Goal: Task Accomplishment & Management: Manage account settings

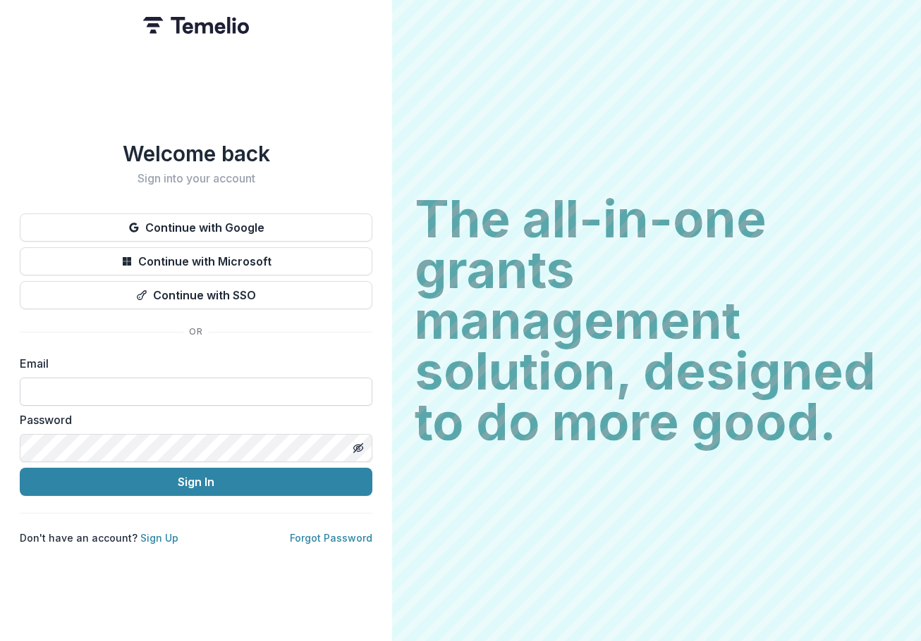
click at [57, 383] on input at bounding box center [196, 392] width 352 height 28
type input "**********"
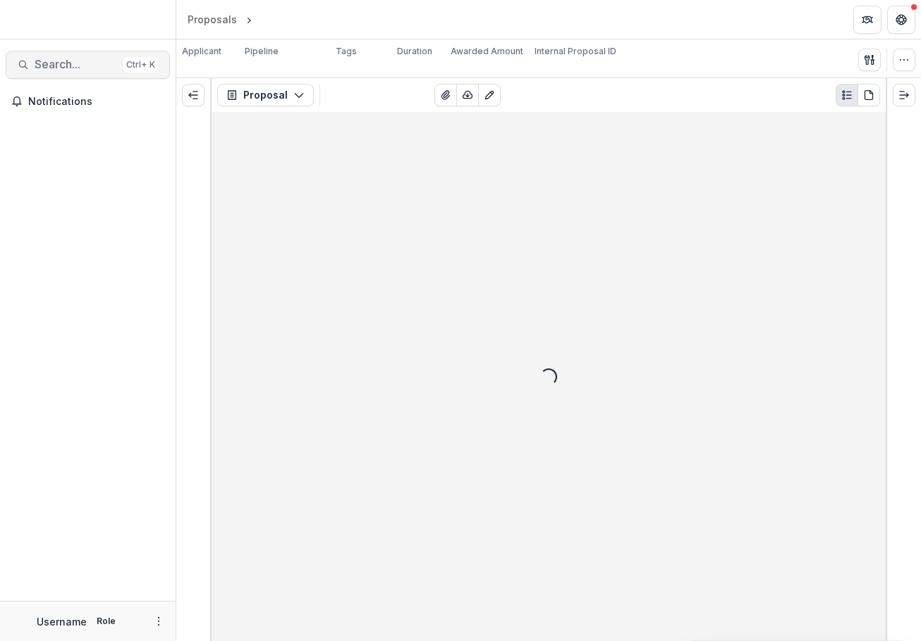
click at [66, 63] on span "Search..." at bounding box center [76, 64] width 83 height 13
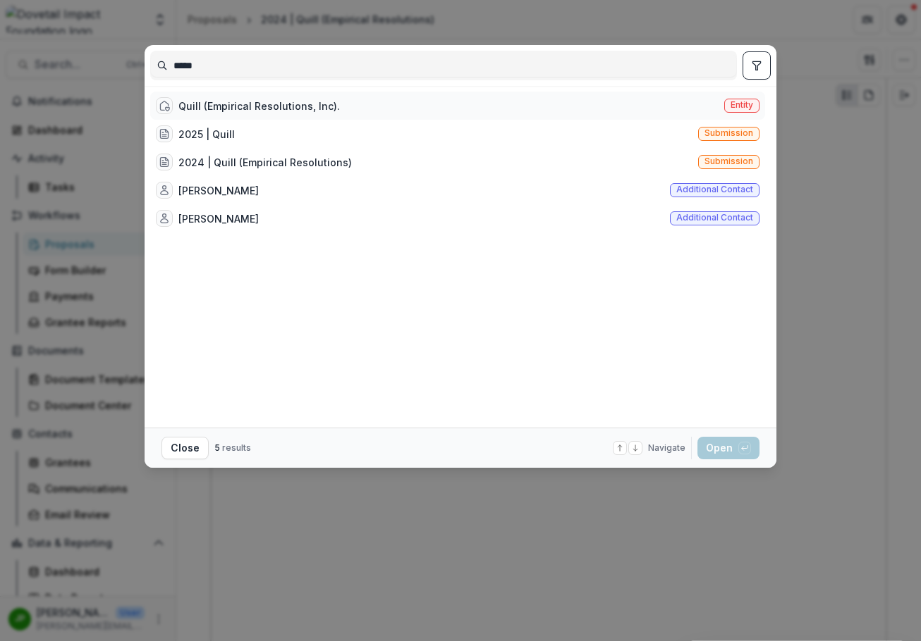
type input "*****"
click at [280, 111] on div "Quill (Empirical Resolutions, Inc)." at bounding box center [258, 106] width 161 height 15
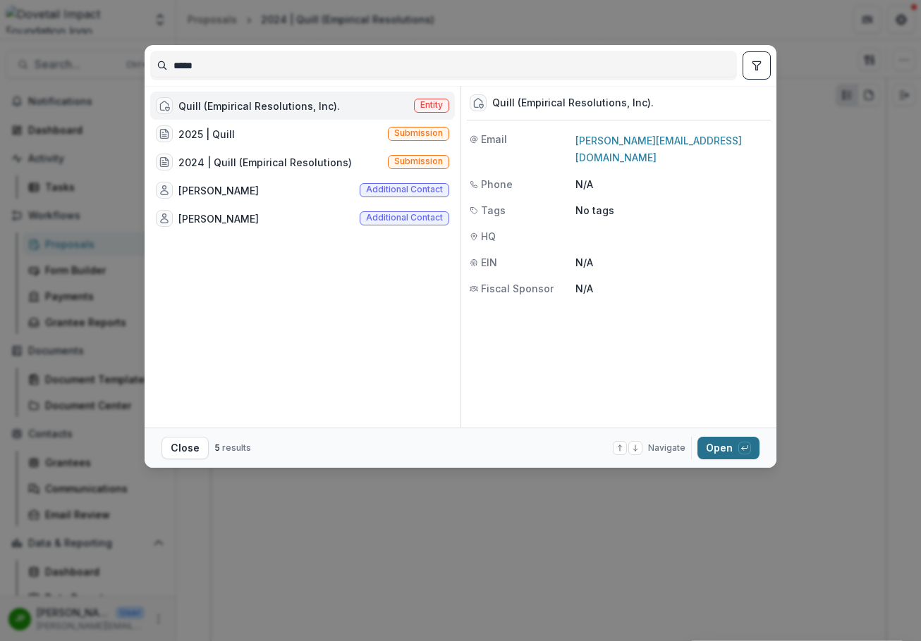
click at [722, 445] on button "Open with enter key" at bounding box center [728, 448] width 62 height 23
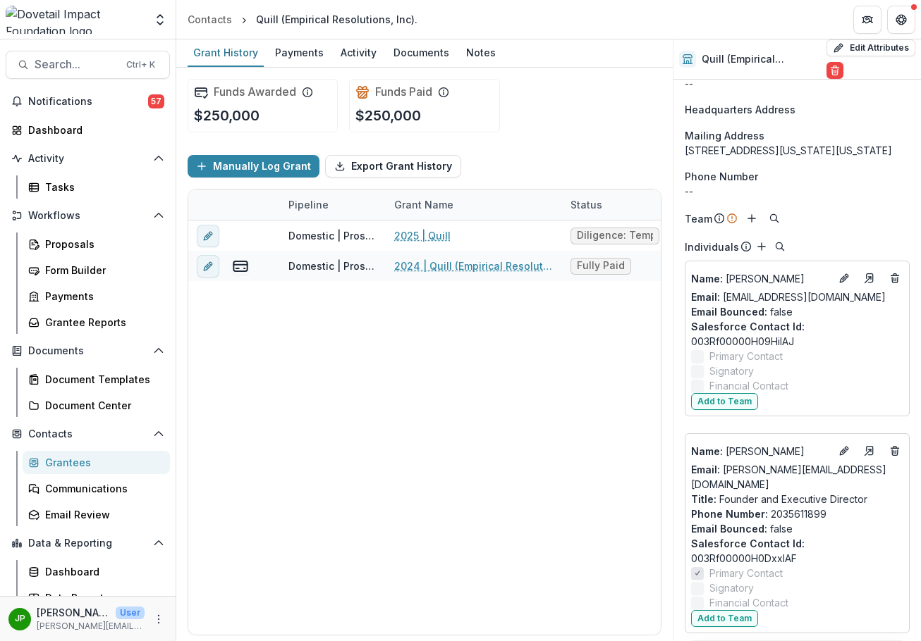
scroll to position [1473, 0]
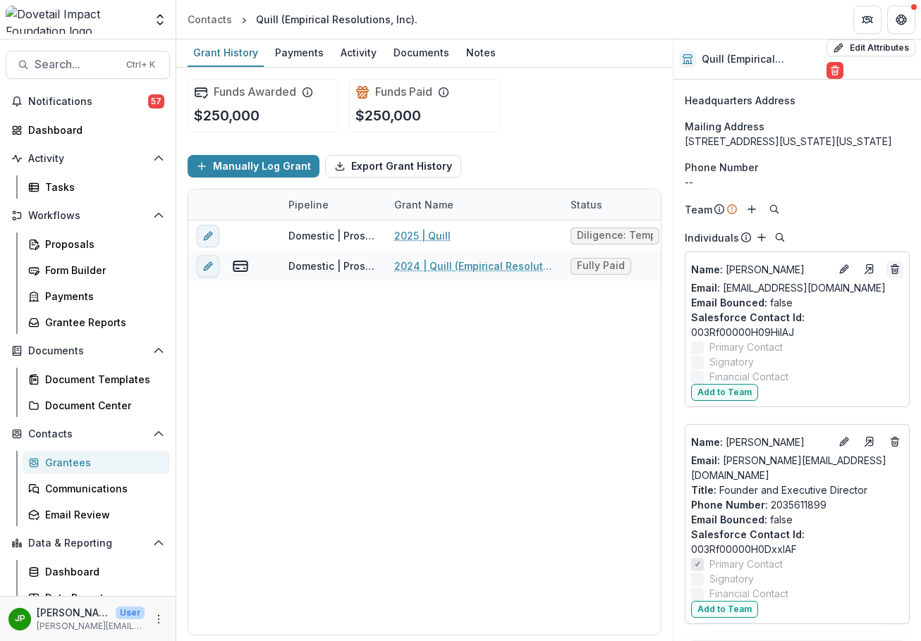
click at [889, 275] on icon "Deletes" at bounding box center [894, 269] width 11 height 11
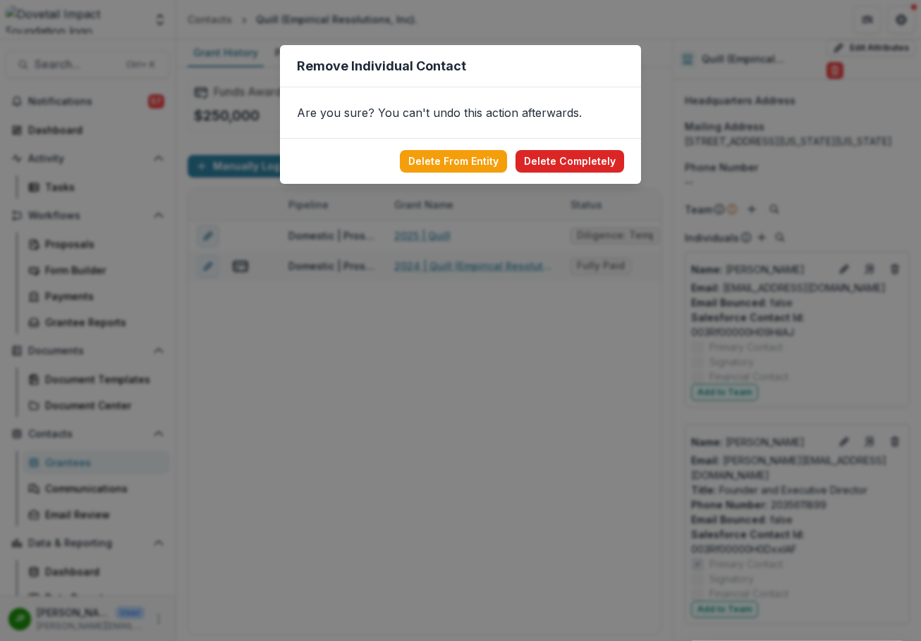
drag, startPoint x: 465, startPoint y: 163, endPoint x: 544, endPoint y: 159, distance: 79.7
click at [544, 159] on footer "Delete From Entity Delete Completely" at bounding box center [460, 161] width 361 height 46
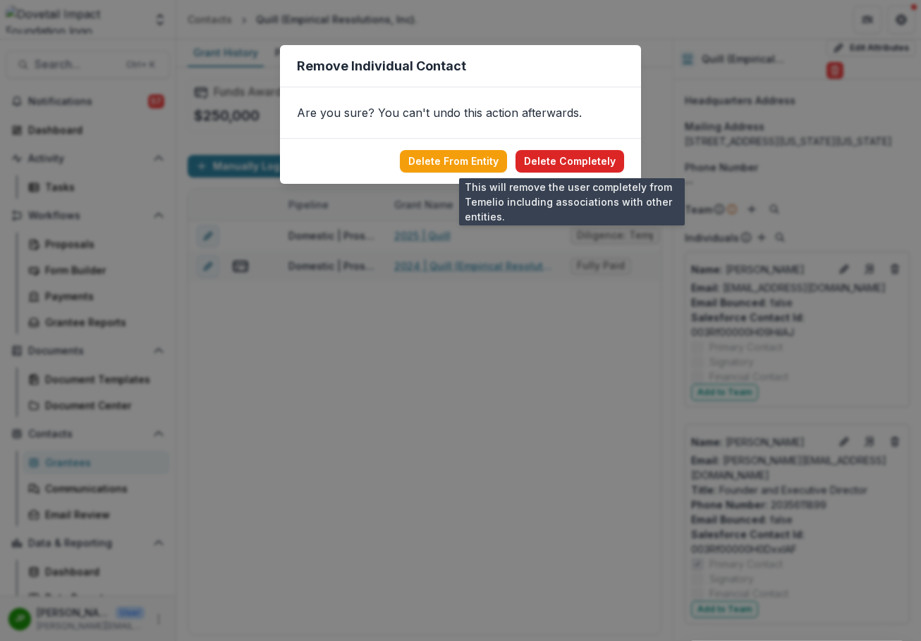
click at [544, 159] on button "Delete Completely" at bounding box center [569, 161] width 109 height 23
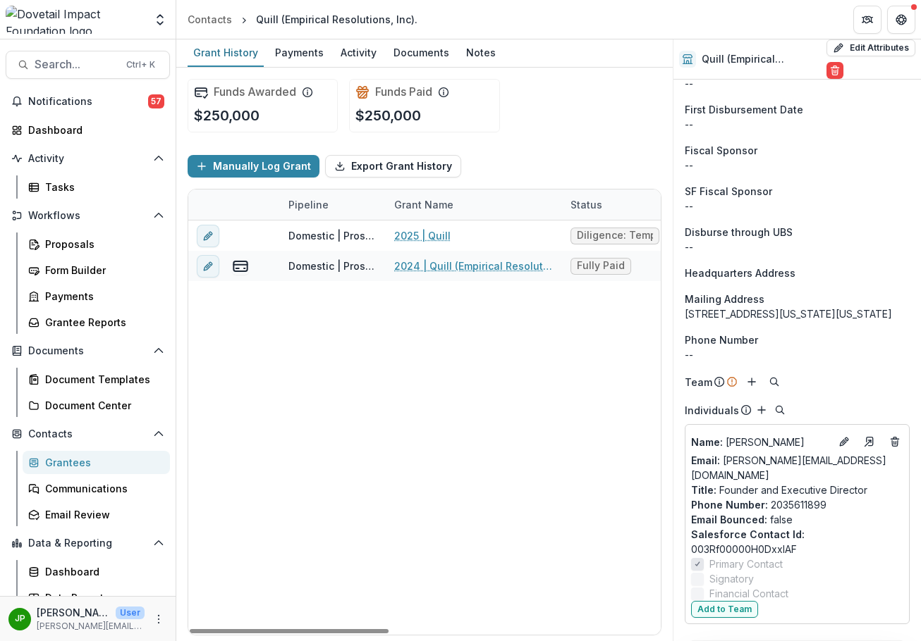
scroll to position [1300, 0]
click at [760, 410] on line "Add" at bounding box center [761, 410] width 7 height 0
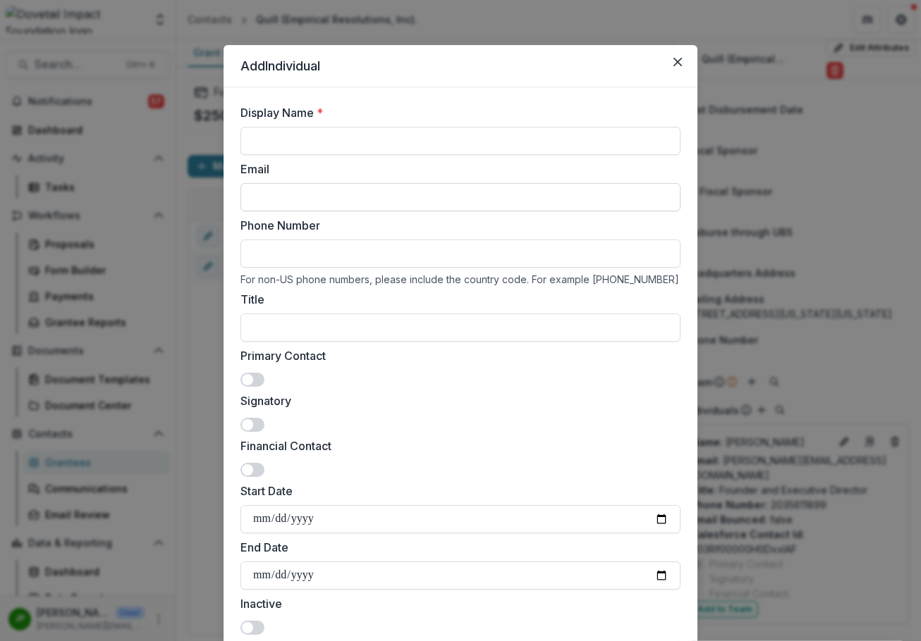
click at [289, 196] on input "Email" at bounding box center [460, 197] width 440 height 28
paste input "**********"
type input "**********"
click at [284, 145] on input "Display Name *" at bounding box center [460, 141] width 440 height 28
type input "*********"
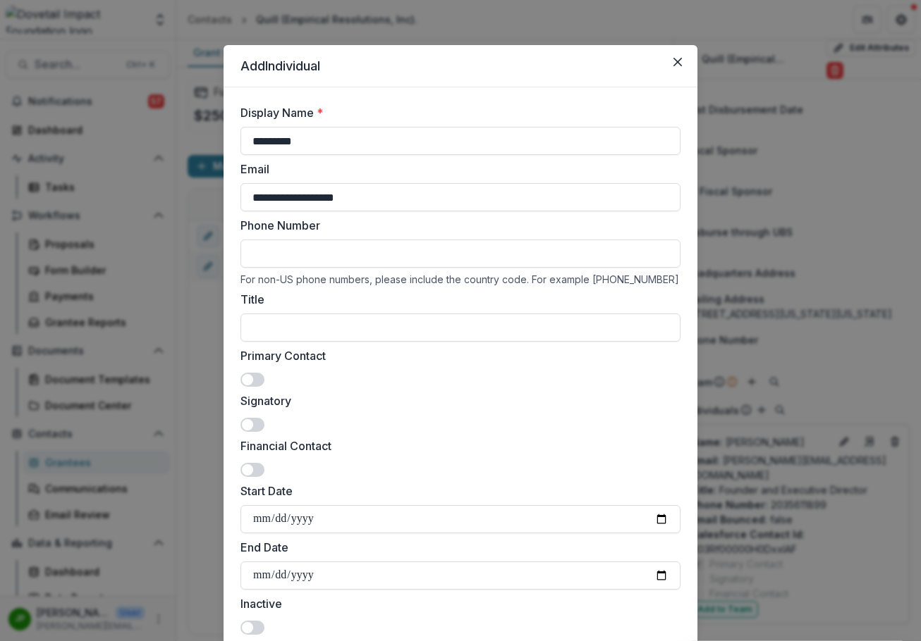
click at [357, 249] on input "Phone Number" at bounding box center [460, 254] width 440 height 28
click at [332, 326] on input "Title" at bounding box center [460, 328] width 440 height 28
click at [254, 380] on span at bounding box center [252, 380] width 24 height 14
click at [252, 431] on span at bounding box center [252, 425] width 24 height 14
click at [248, 478] on div "**********" at bounding box center [460, 499] width 440 height 677
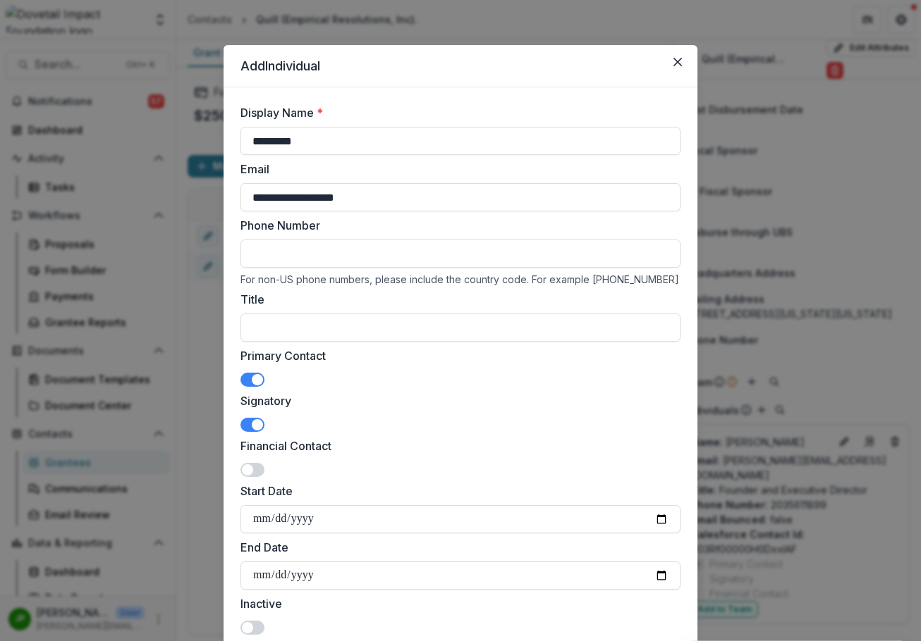
click at [253, 472] on span at bounding box center [252, 470] width 24 height 14
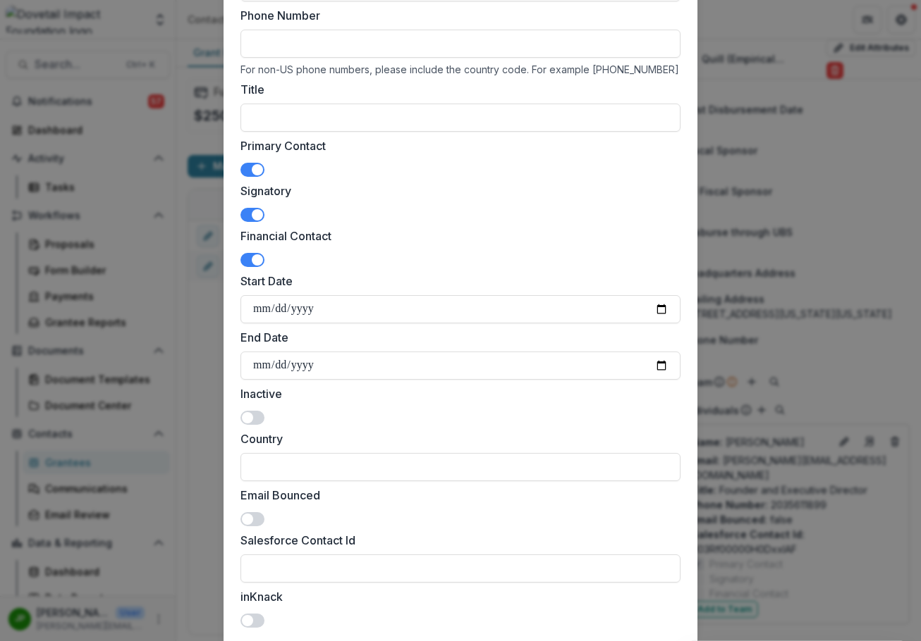
scroll to position [211, 0]
click at [262, 309] on input "Start Date" at bounding box center [460, 308] width 440 height 28
type input "**********"
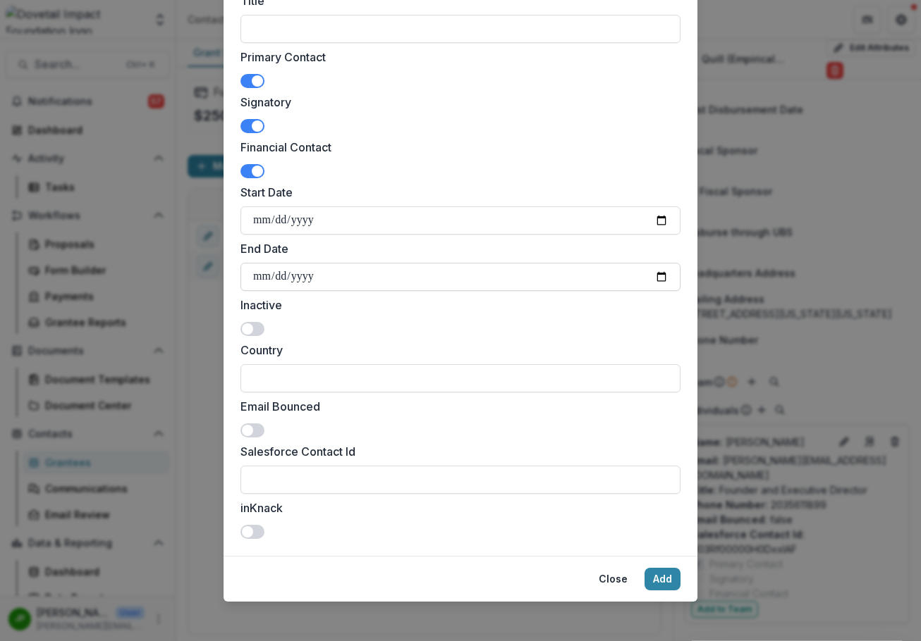
scroll to position [305, 0]
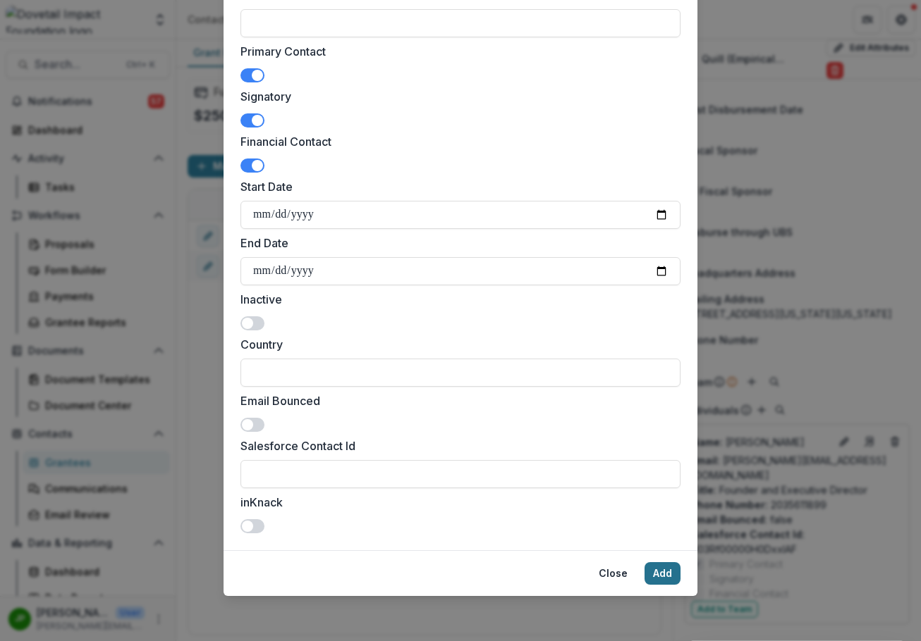
click at [663, 573] on button "Add" at bounding box center [662, 574] width 36 height 23
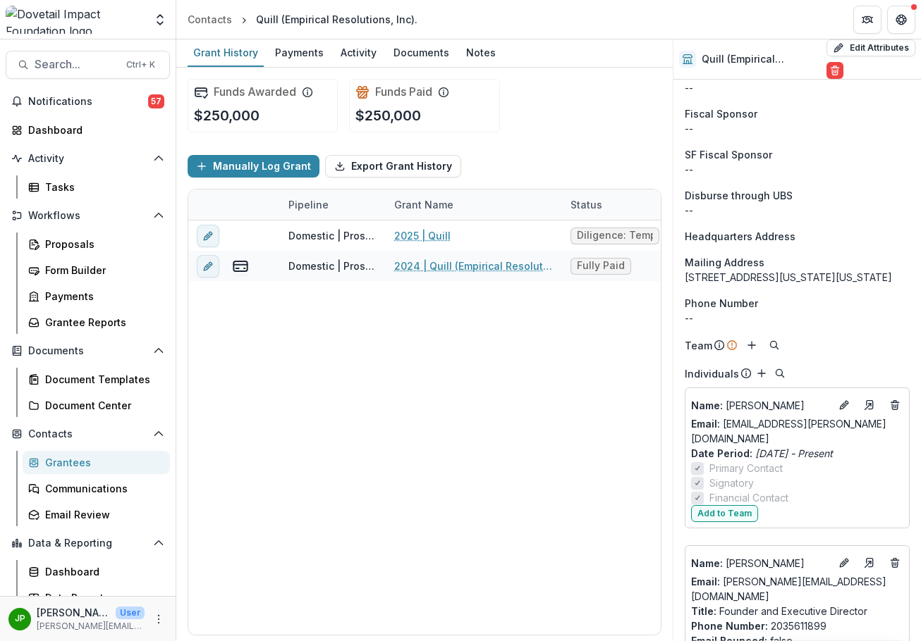
scroll to position [1441, 0]
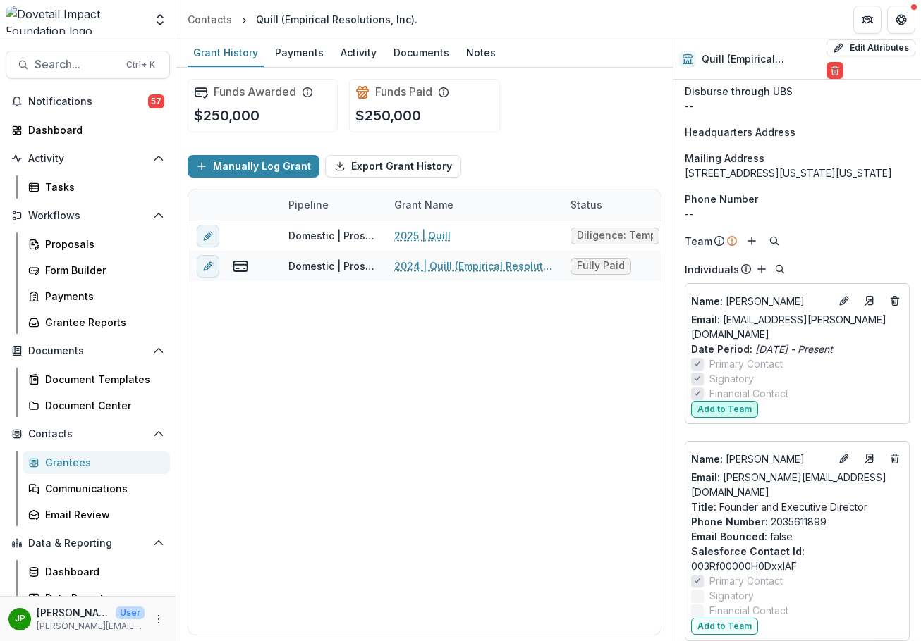
click at [739, 411] on button "Add to Team" at bounding box center [724, 409] width 67 height 17
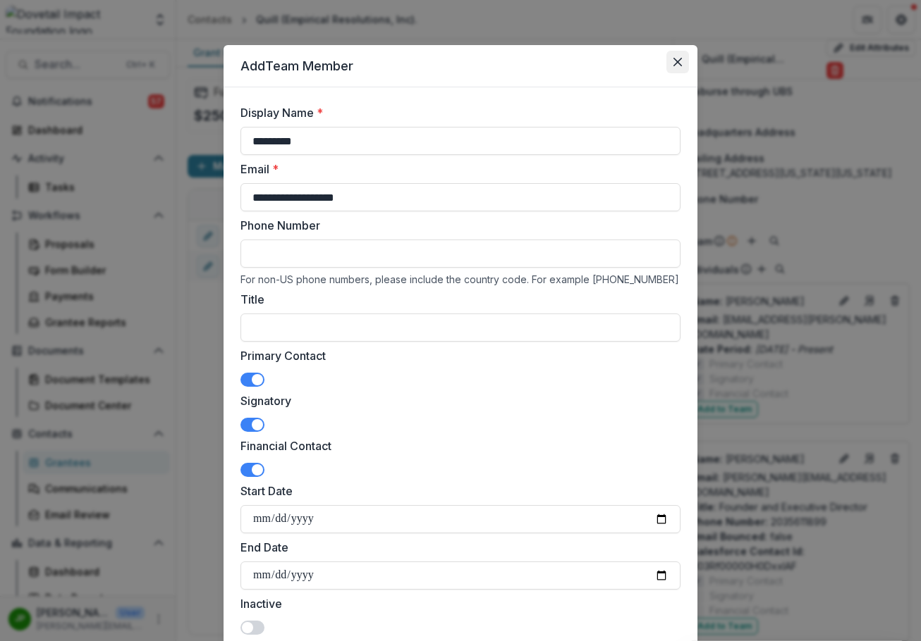
click at [675, 61] on icon "Close" at bounding box center [677, 62] width 8 height 8
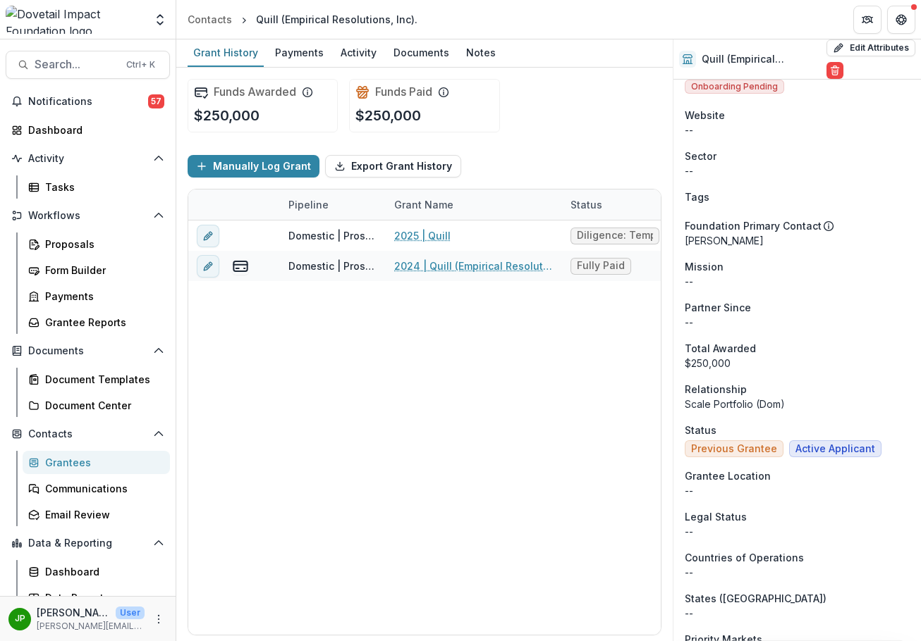
scroll to position [0, 0]
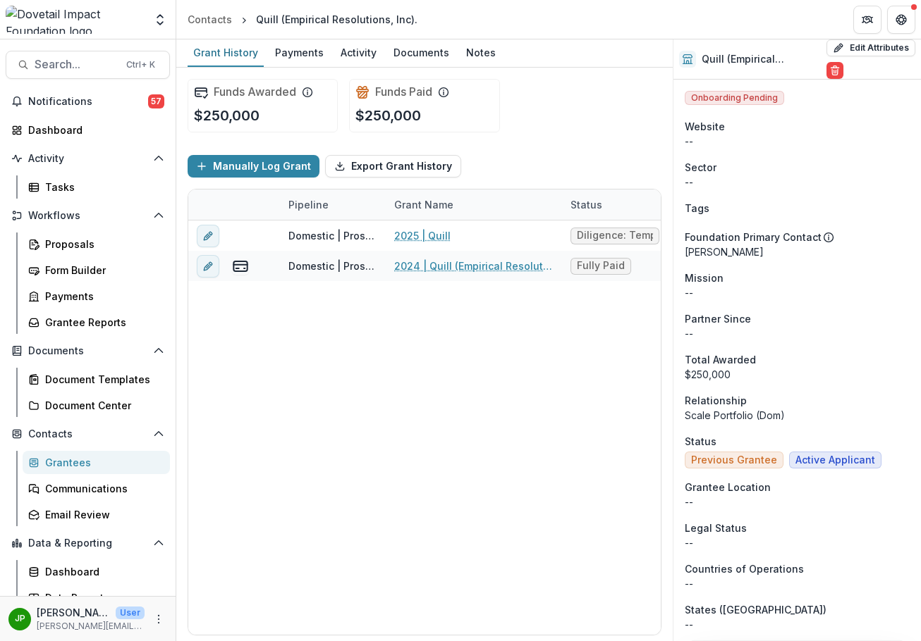
click at [742, 94] on span "Onboarding Pending" at bounding box center [733, 98] width 99 height 14
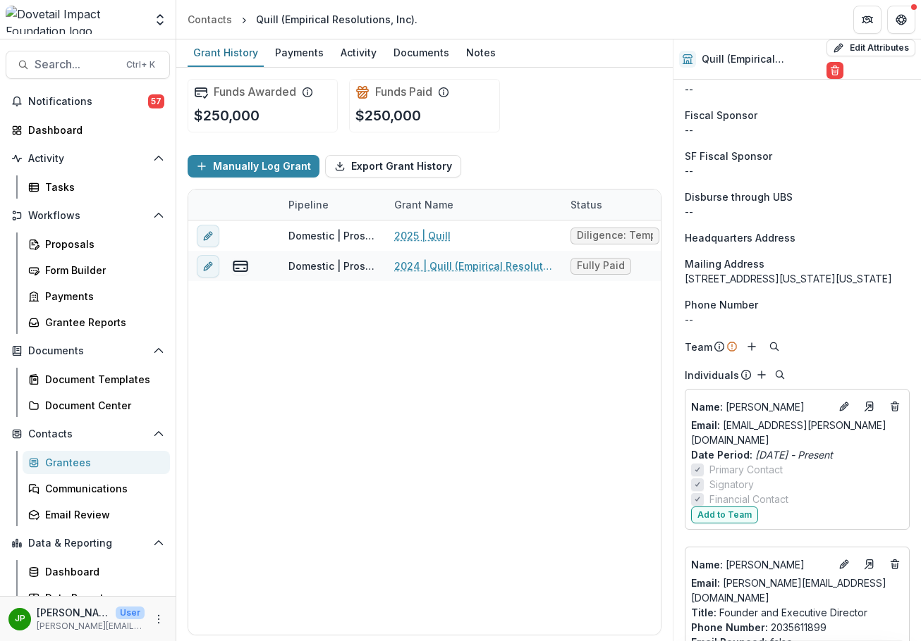
scroll to position [1339, 0]
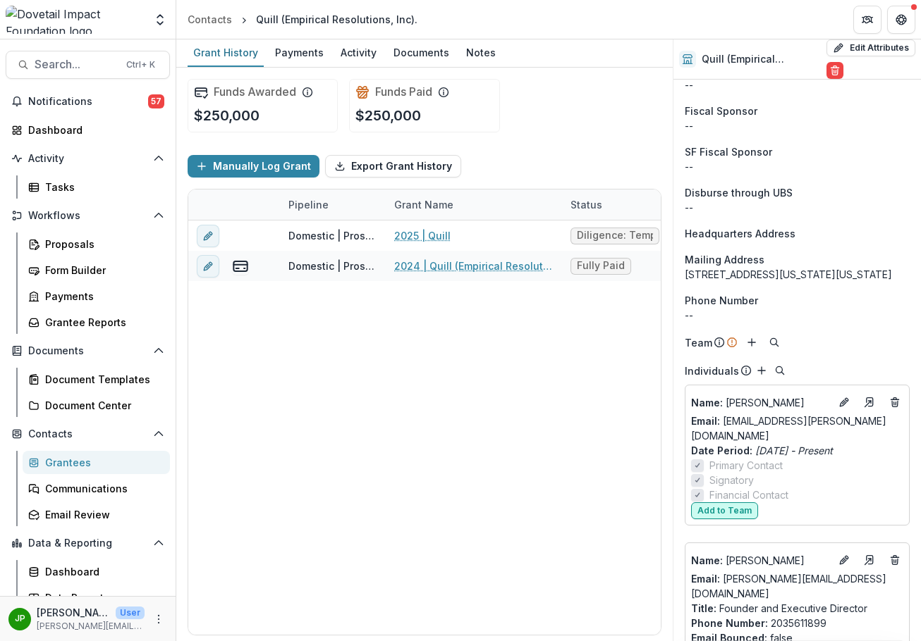
click at [736, 510] on button "Add to Team" at bounding box center [724, 511] width 67 height 17
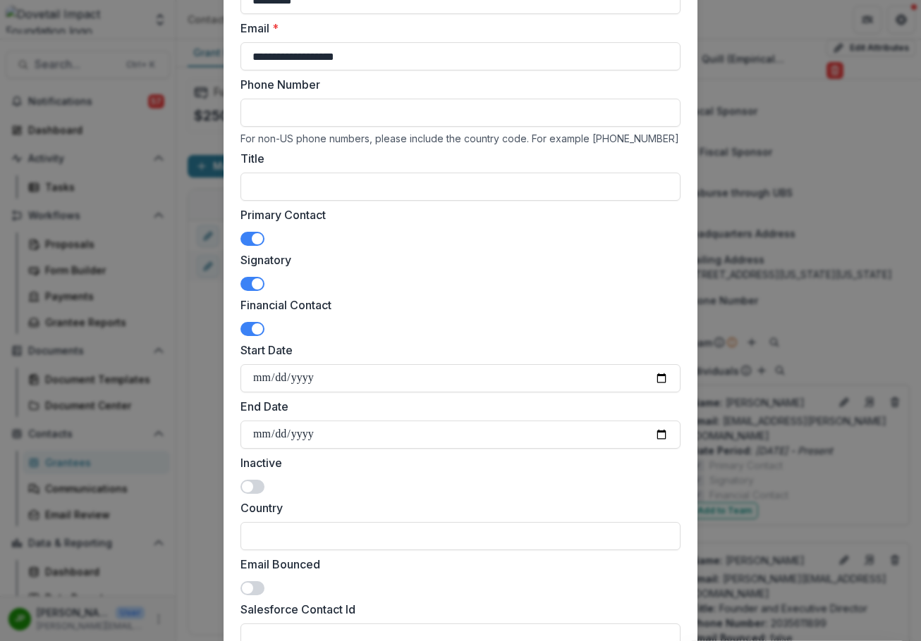
scroll to position [350, 0]
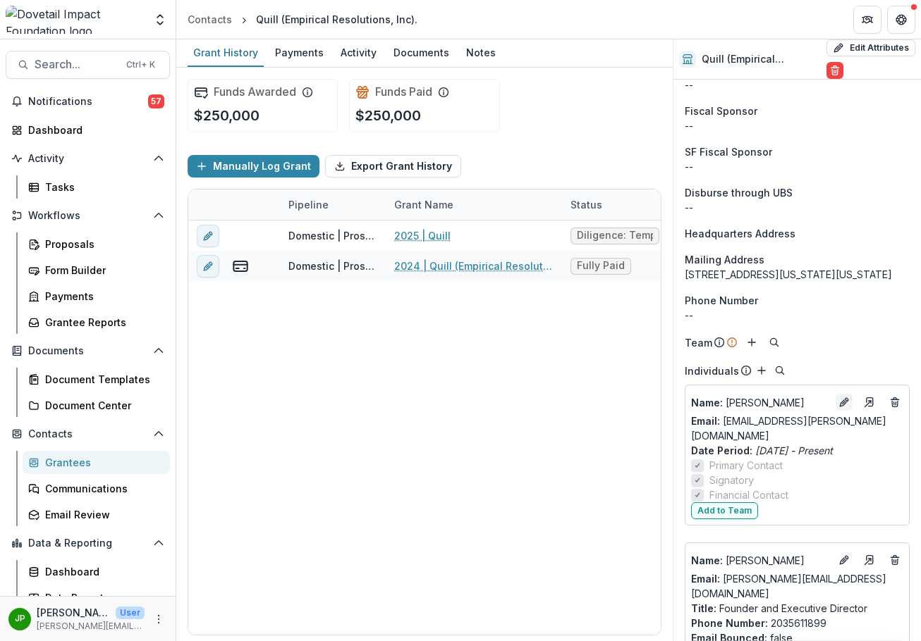
click at [838, 408] on icon "Edit" at bounding box center [843, 402] width 11 height 11
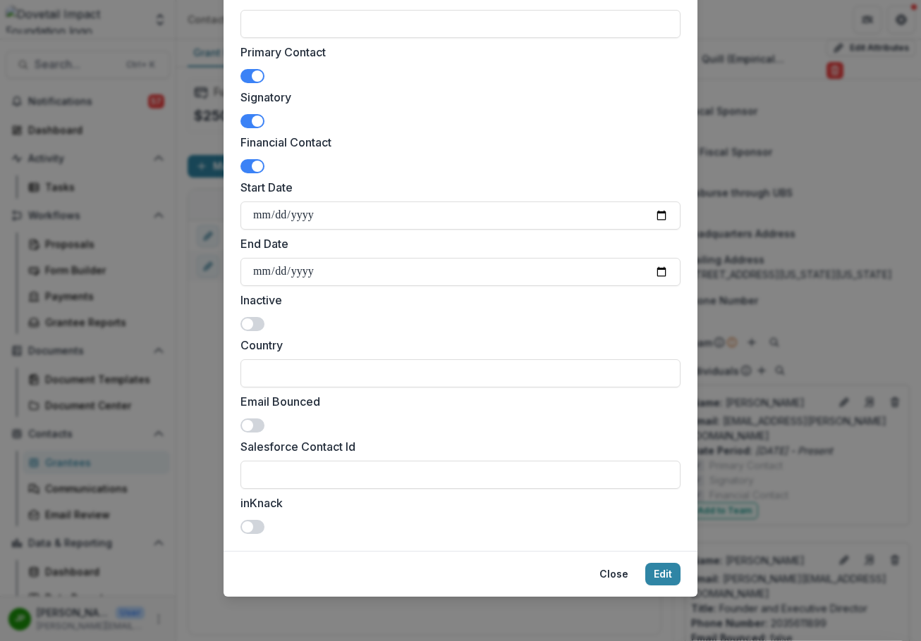
scroll to position [305, 0]
click at [247, 527] on span at bounding box center [247, 526] width 11 height 11
click at [244, 527] on span at bounding box center [252, 527] width 24 height 14
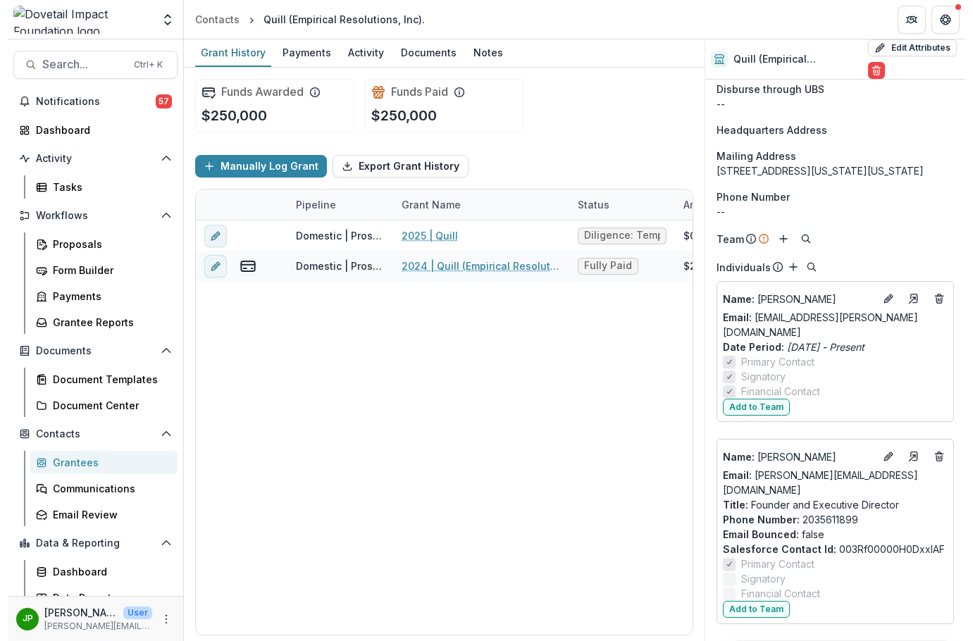
scroll to position [1428, 0]
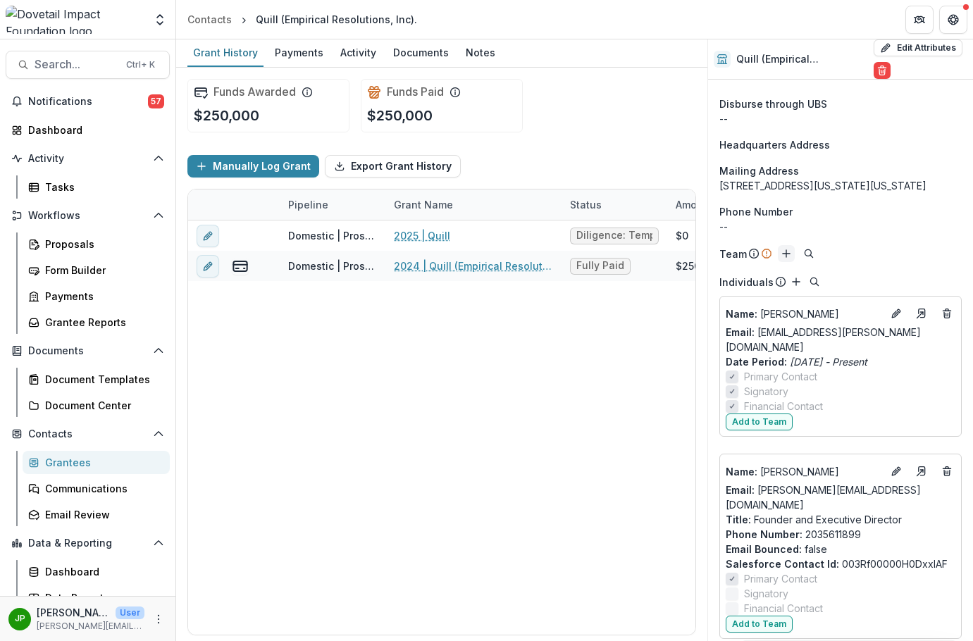
click at [783, 254] on line "Add" at bounding box center [786, 254] width 7 height 0
click at [891, 319] on icon "Edit" at bounding box center [896, 313] width 11 height 11
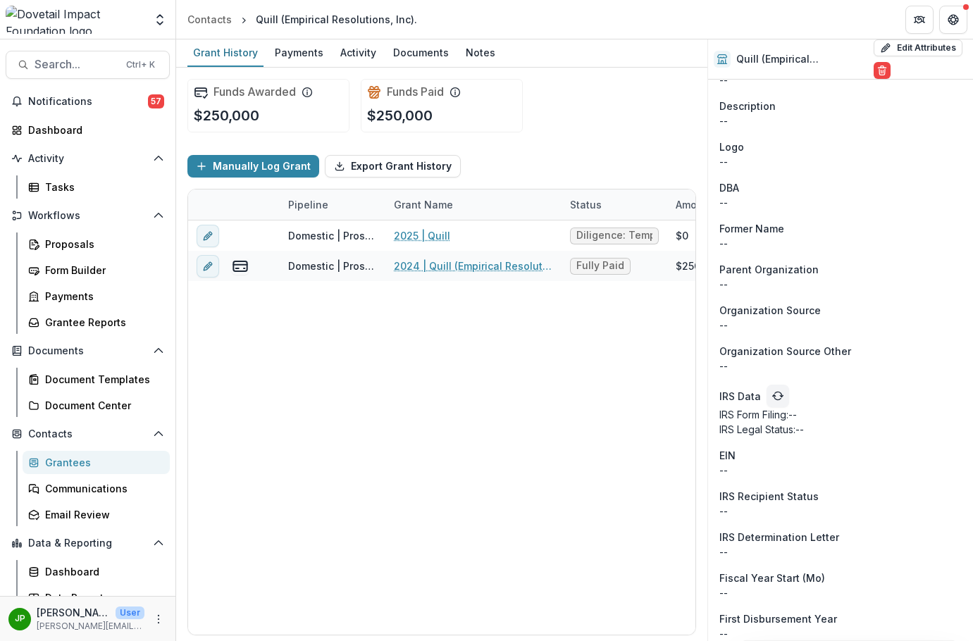
scroll to position [723, 0]
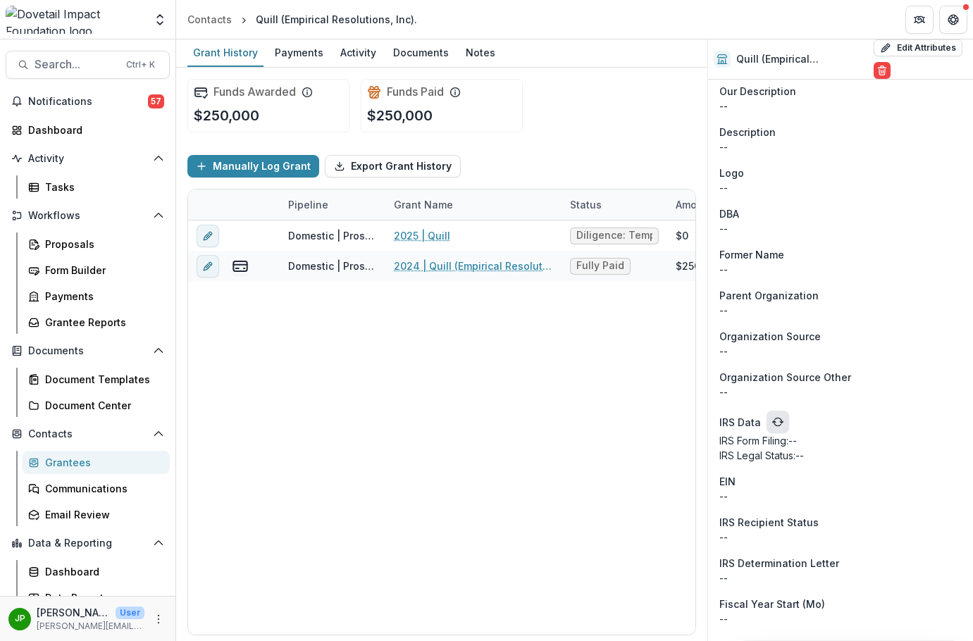
click at [769, 426] on button "refresh" at bounding box center [778, 422] width 23 height 23
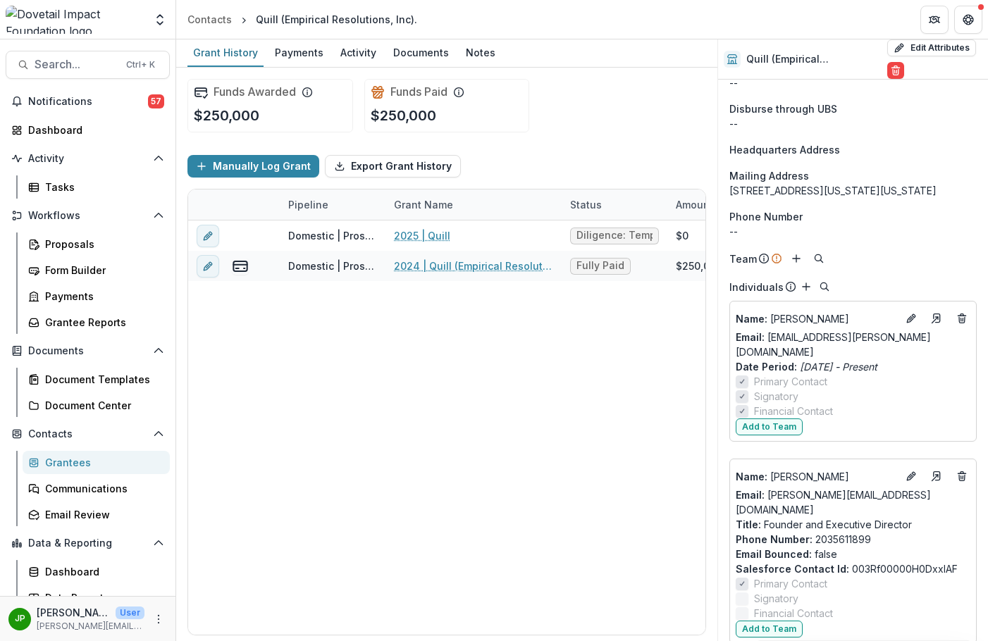
scroll to position [1428, 0]
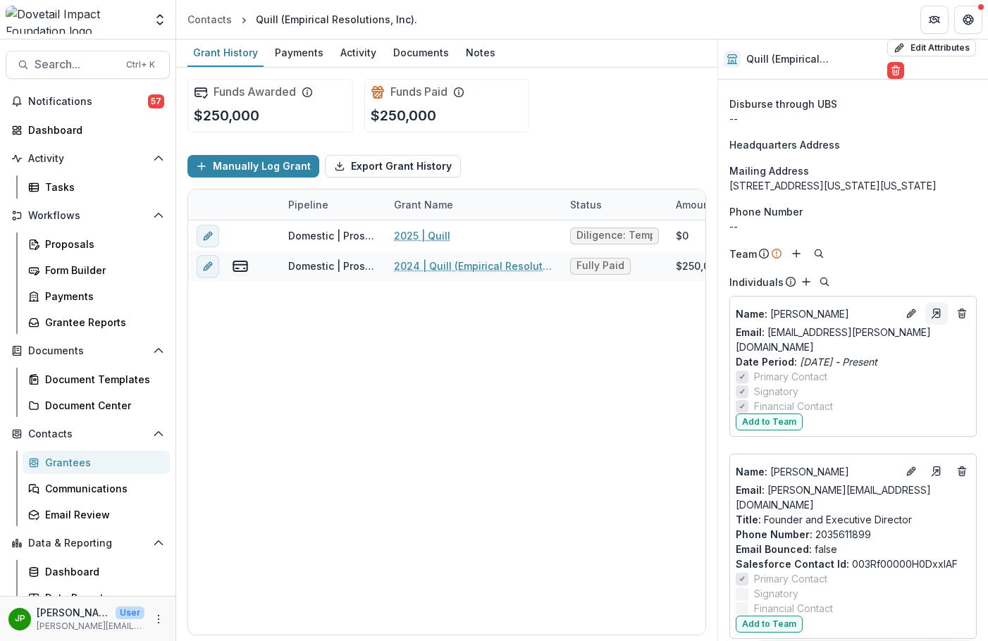
click at [920, 325] on link "Go to contact" at bounding box center [937, 313] width 23 height 23
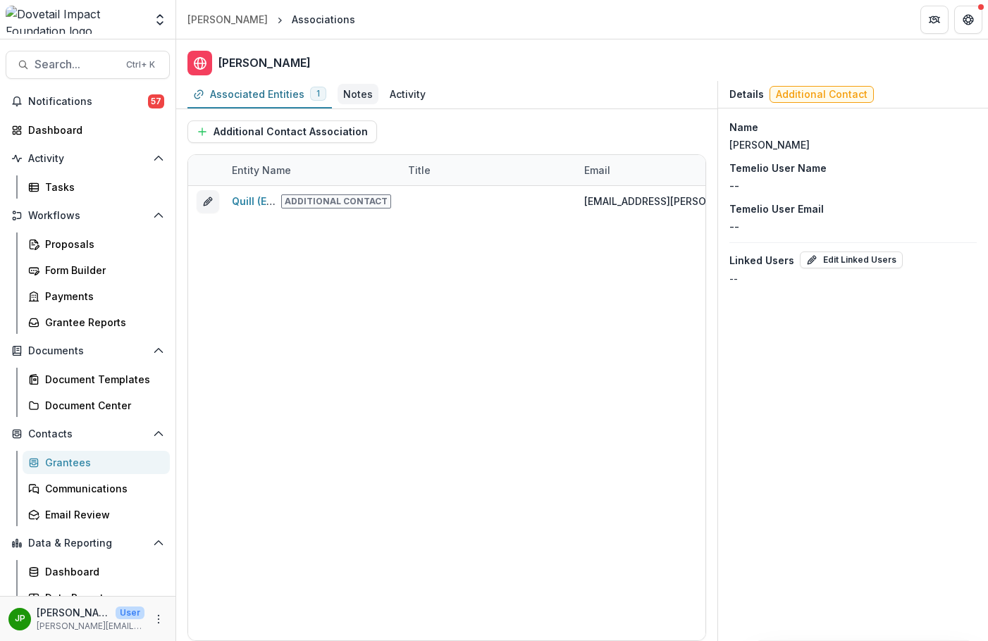
click at [362, 102] on div "Notes" at bounding box center [358, 94] width 41 height 20
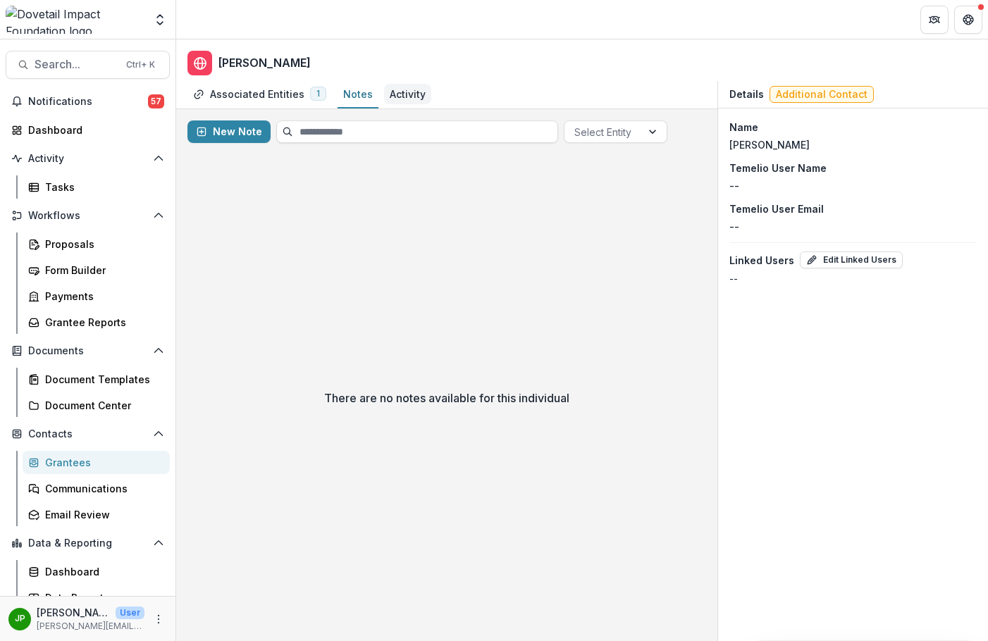
click at [413, 94] on div "Activity" at bounding box center [408, 94] width 36 height 15
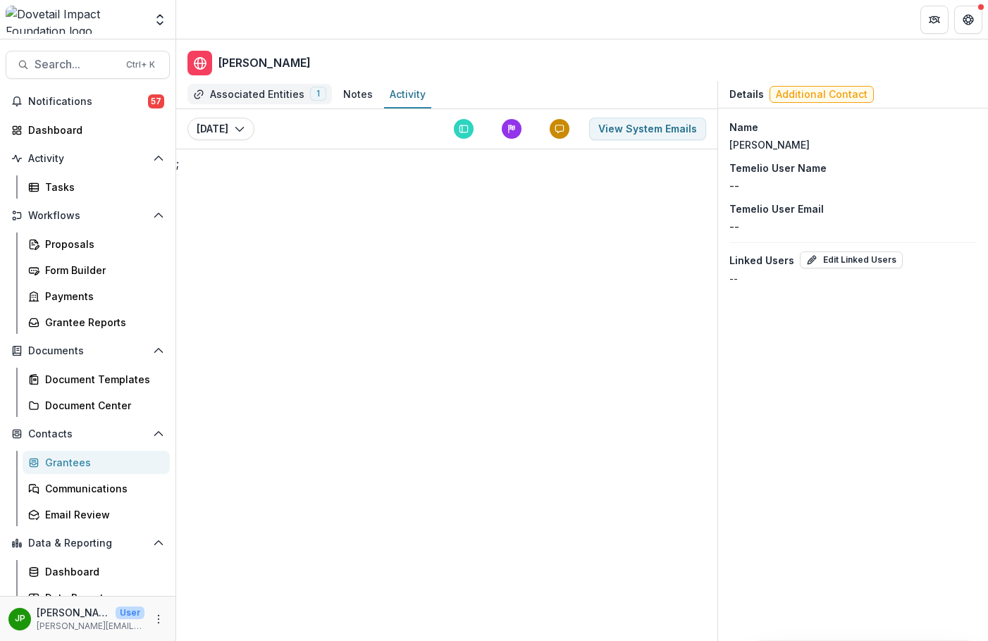
click at [214, 92] on div "Associated Entities" at bounding box center [257, 94] width 94 height 15
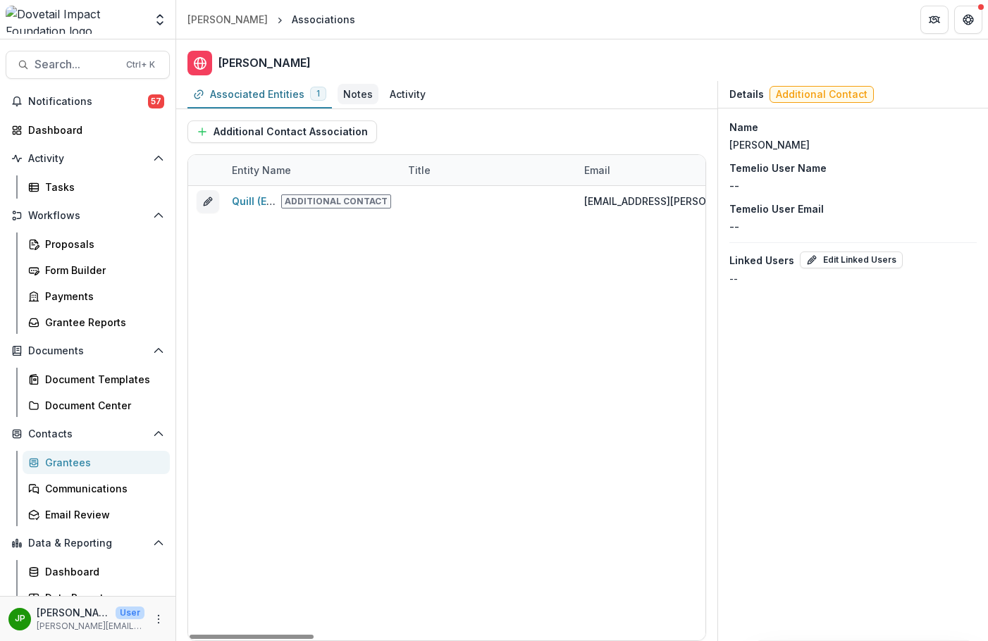
click at [355, 96] on div "Notes" at bounding box center [358, 94] width 30 height 15
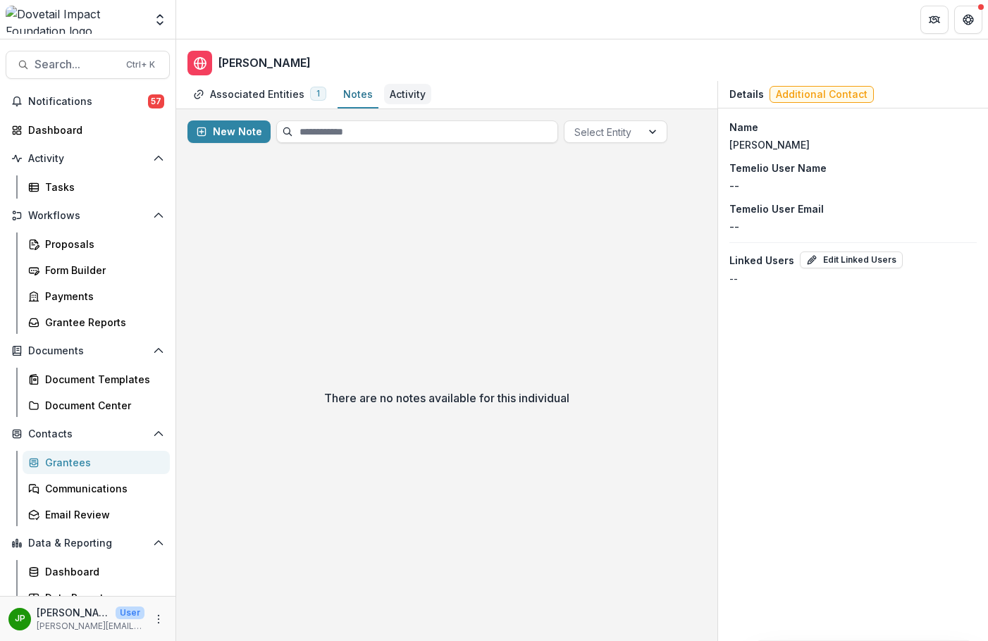
click at [391, 94] on div "Activity" at bounding box center [408, 94] width 36 height 15
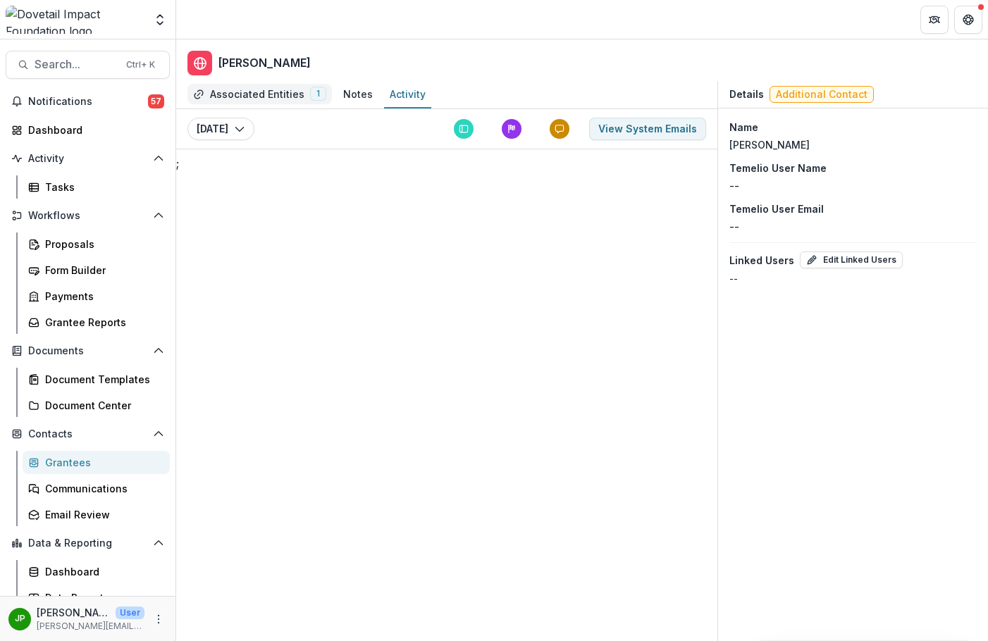
click at [223, 94] on div "Associated Entities" at bounding box center [257, 94] width 94 height 15
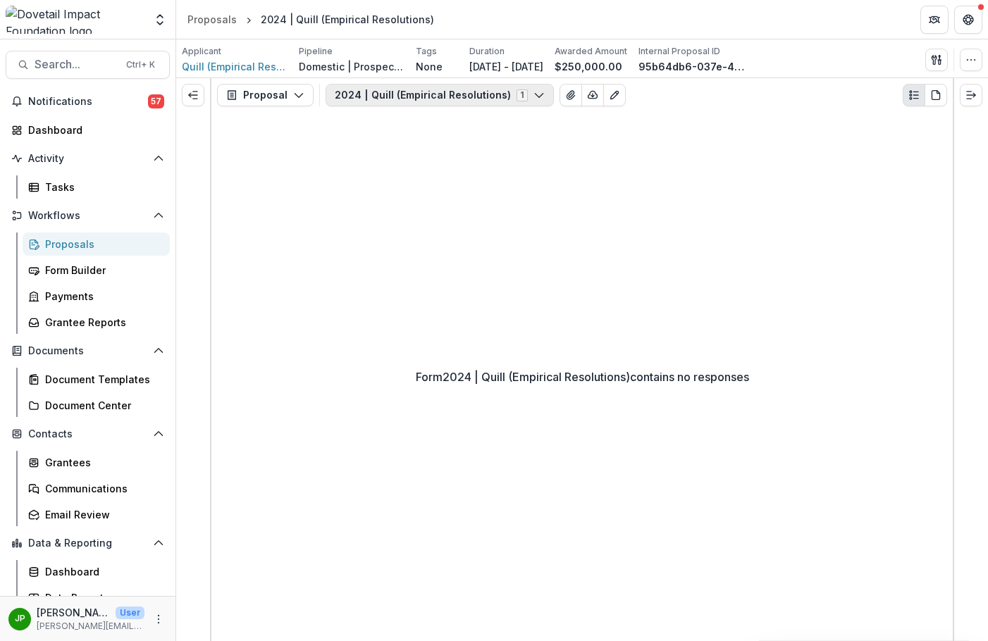
click at [534, 93] on icon "button" at bounding box center [539, 95] width 11 height 11
click at [234, 66] on span "Quill (Empirical Resolutions, Inc)." at bounding box center [235, 66] width 106 height 15
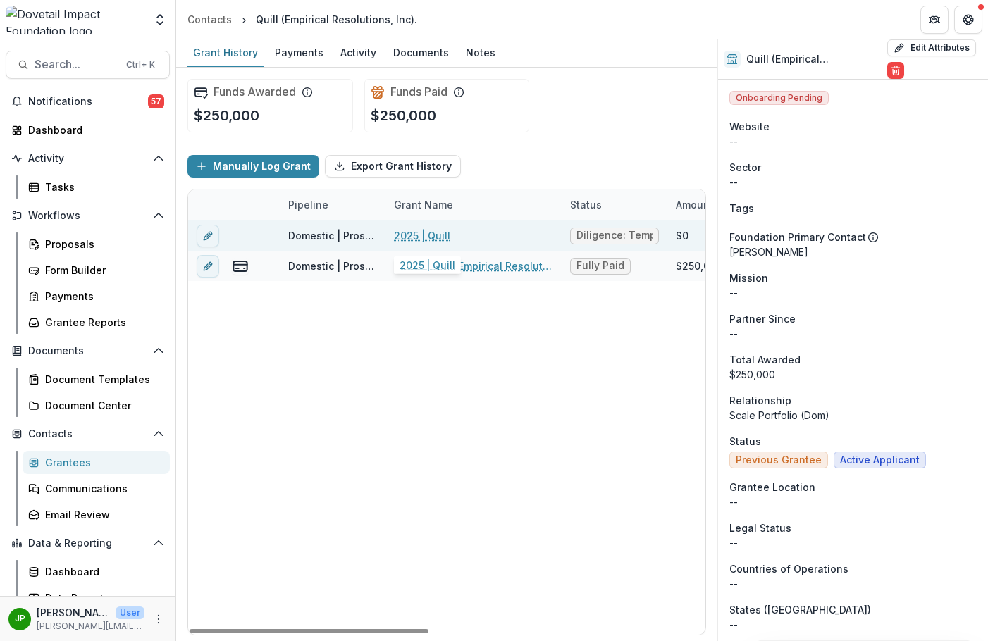
click at [414, 239] on link "2025 | Quill" at bounding box center [422, 235] width 56 height 15
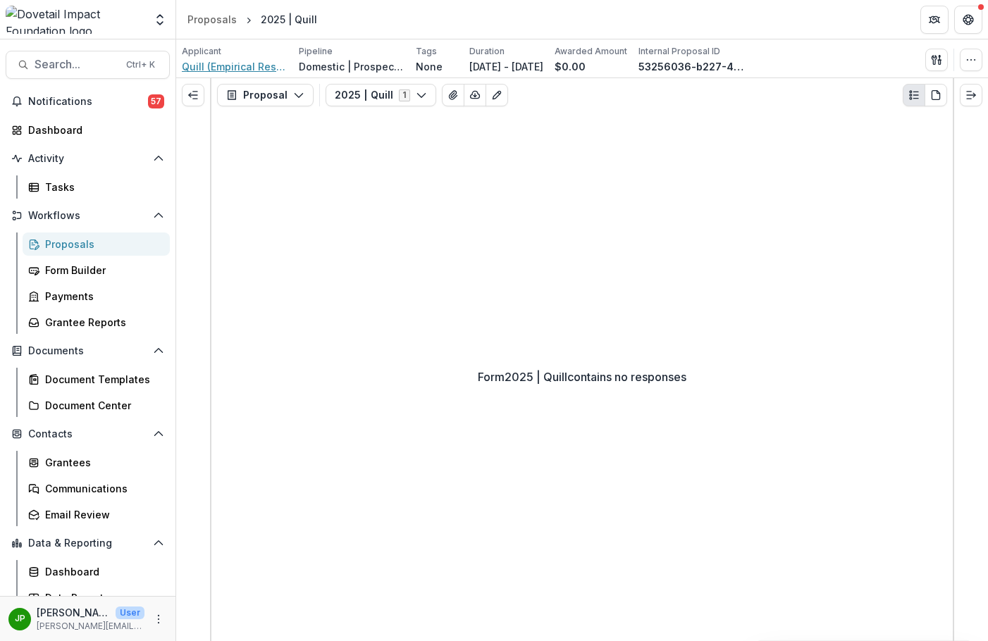
click at [225, 66] on span "Quill (Empirical Resolutions, Inc)." at bounding box center [235, 66] width 106 height 15
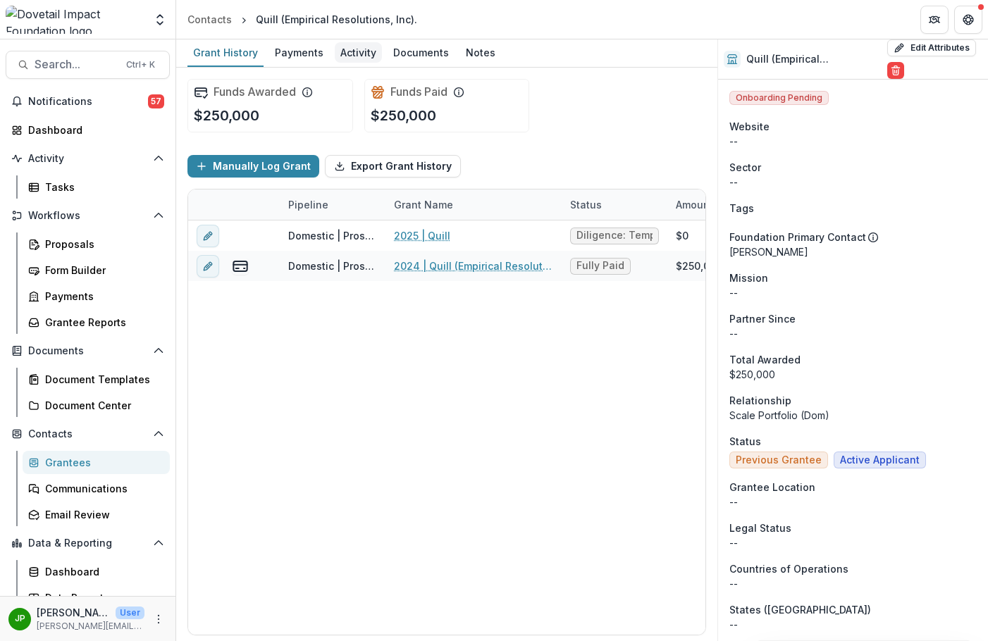
click at [360, 61] on div "Activity" at bounding box center [358, 52] width 47 height 20
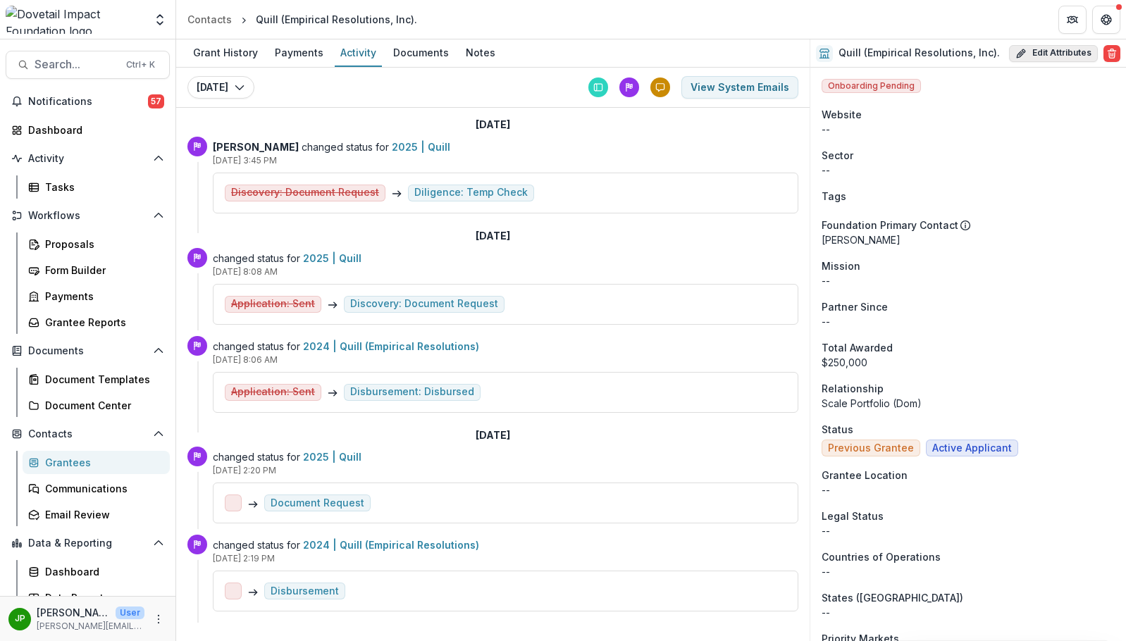
click at [988, 51] on button "Edit Attributes" at bounding box center [1053, 53] width 89 height 17
select select
select select "**********"
select select
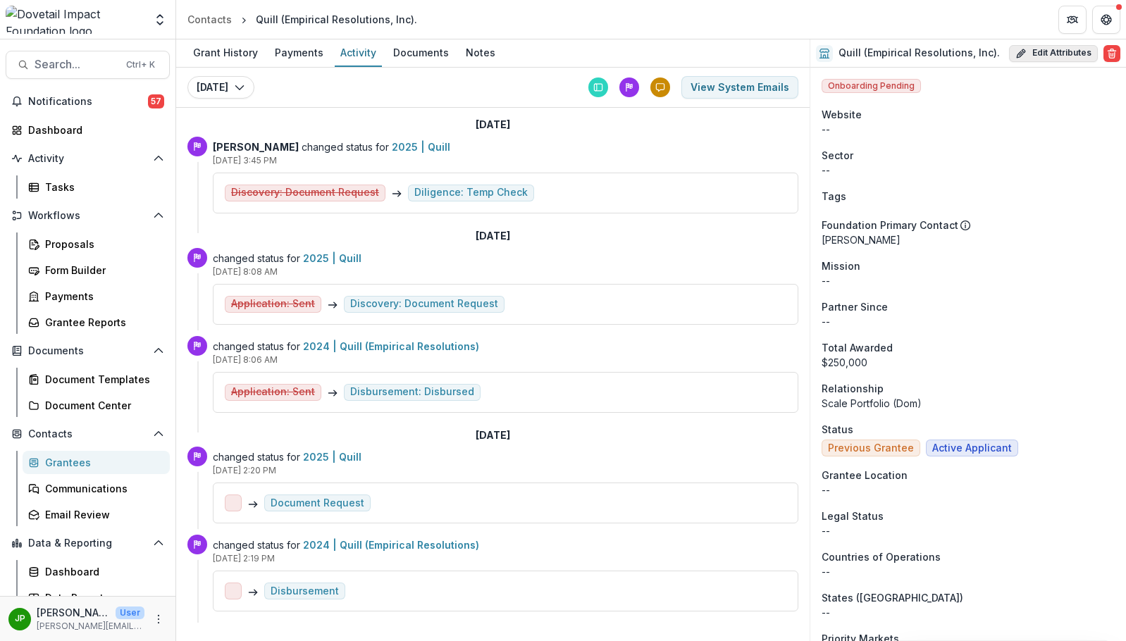
select select
select select "**********"
select select
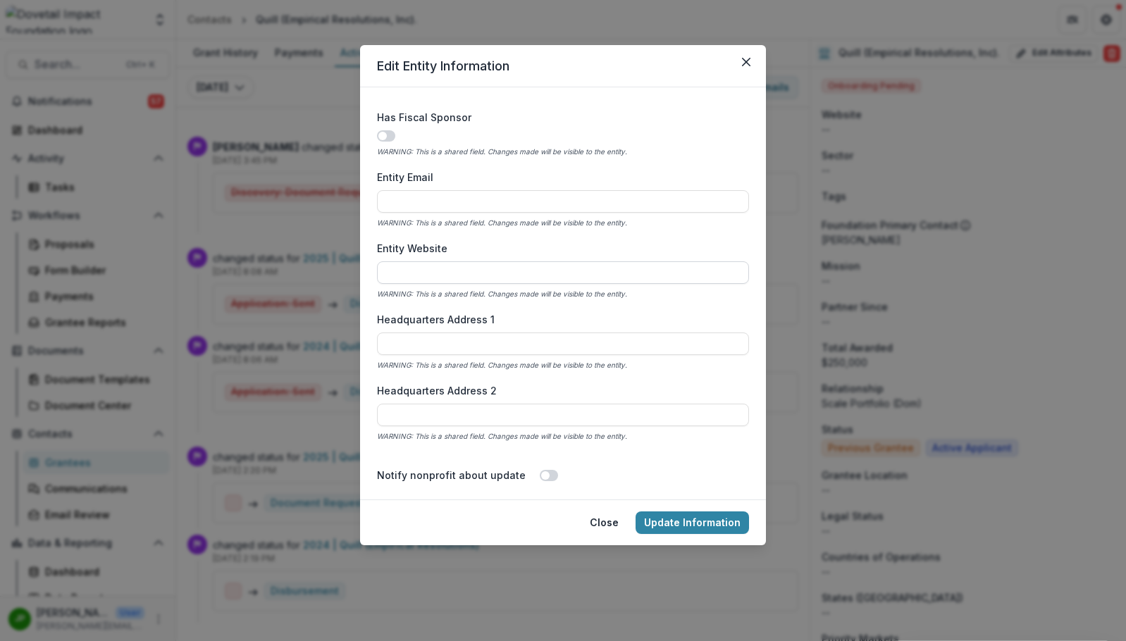
scroll to position [634, 0]
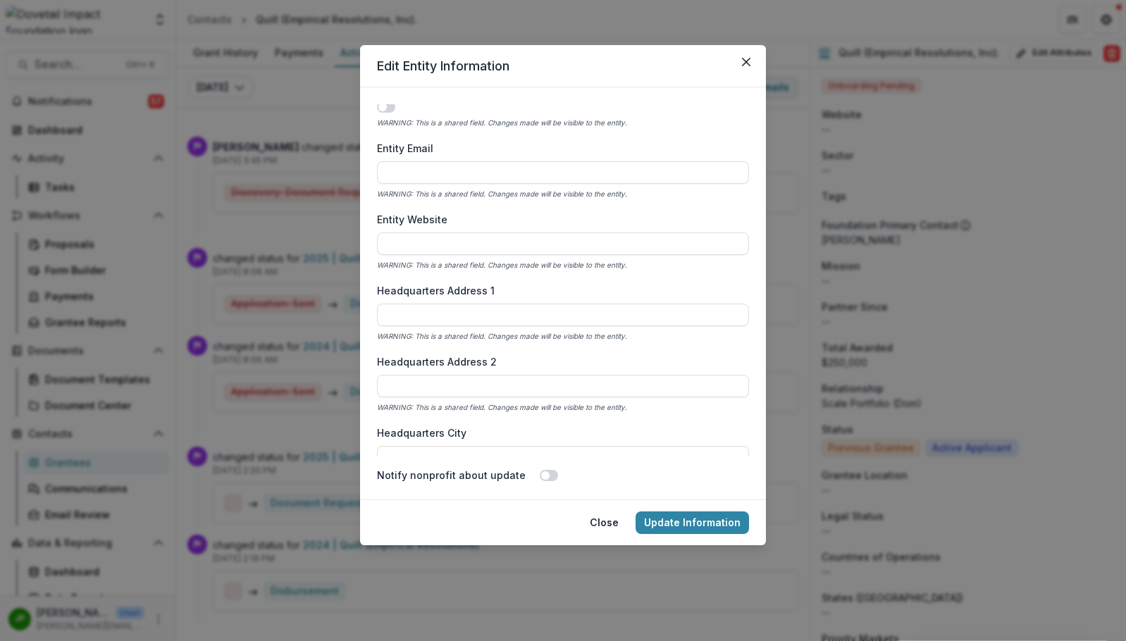
click at [751, 44] on div "**********" at bounding box center [563, 320] width 1126 height 641
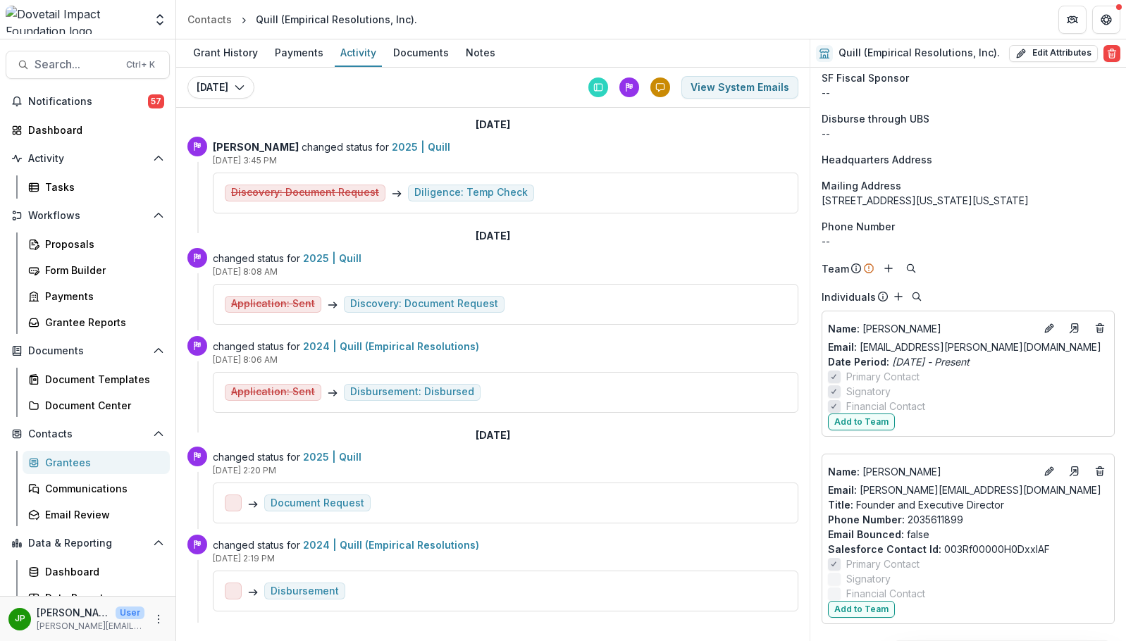
scroll to position [1416, 0]
click at [862, 426] on button "Add to Team" at bounding box center [861, 422] width 67 height 17
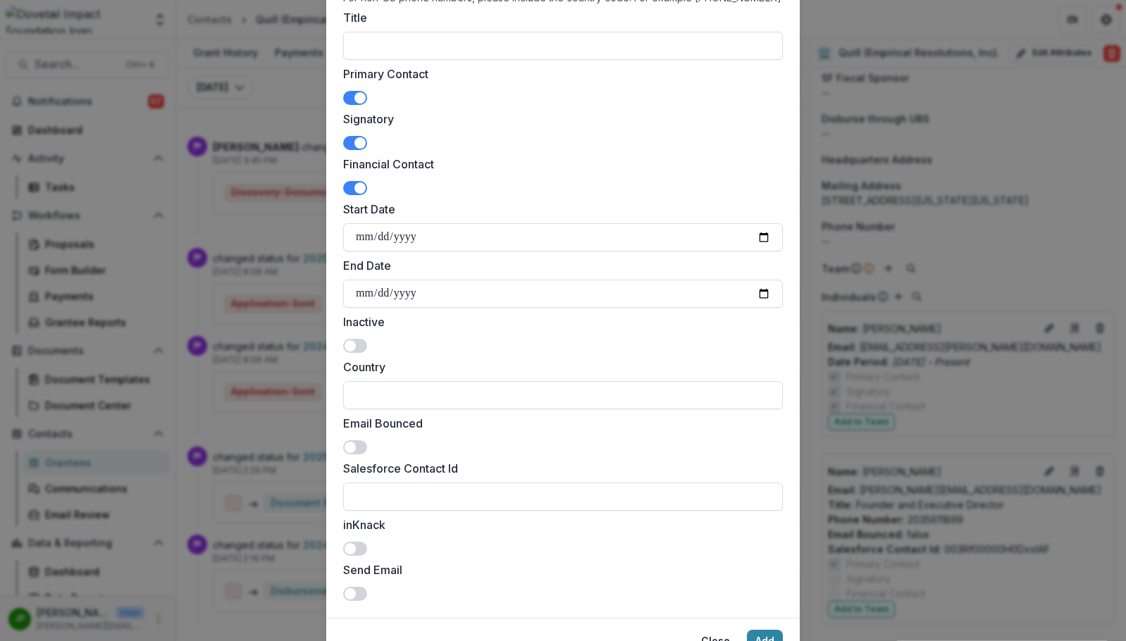
scroll to position [350, 0]
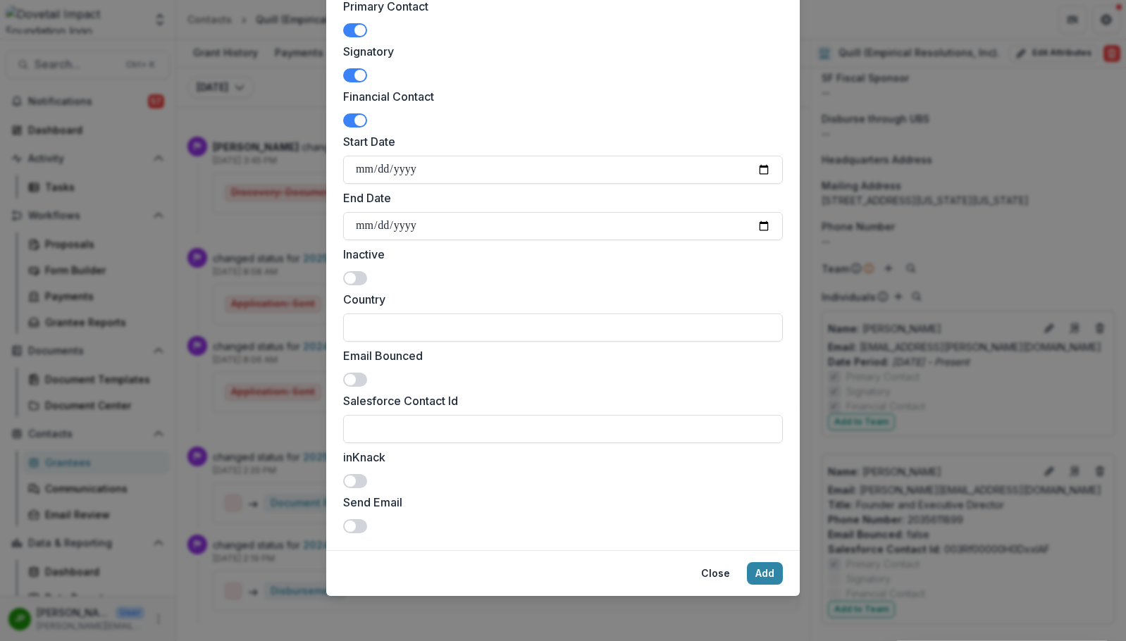
click at [362, 529] on span at bounding box center [355, 527] width 24 height 14
click at [758, 581] on button "Add" at bounding box center [765, 574] width 36 height 23
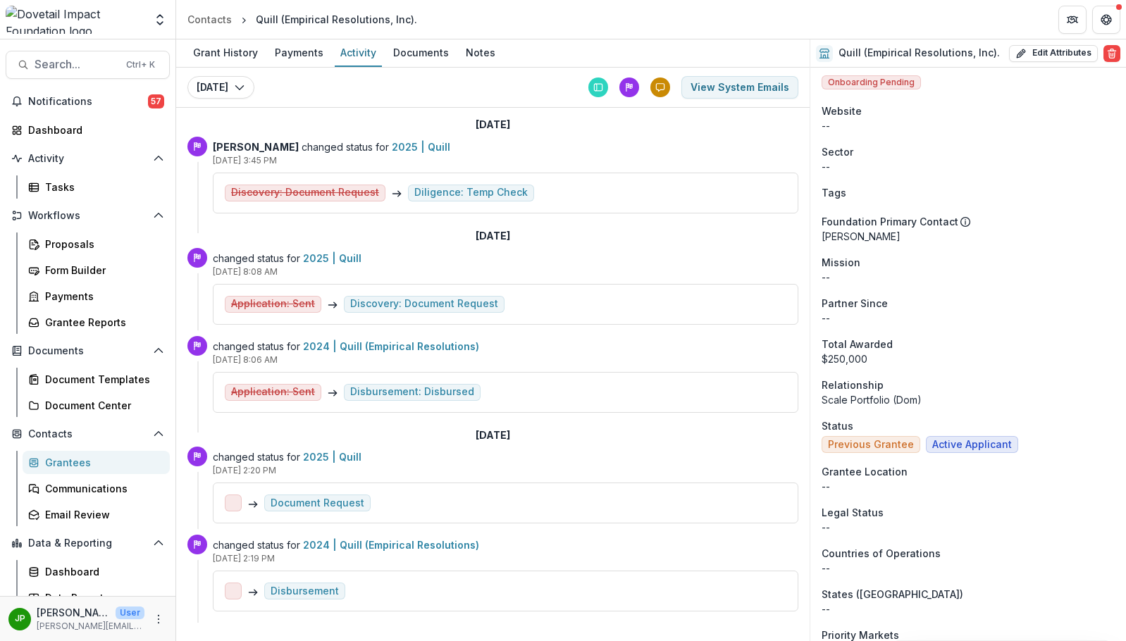
scroll to position [0, 0]
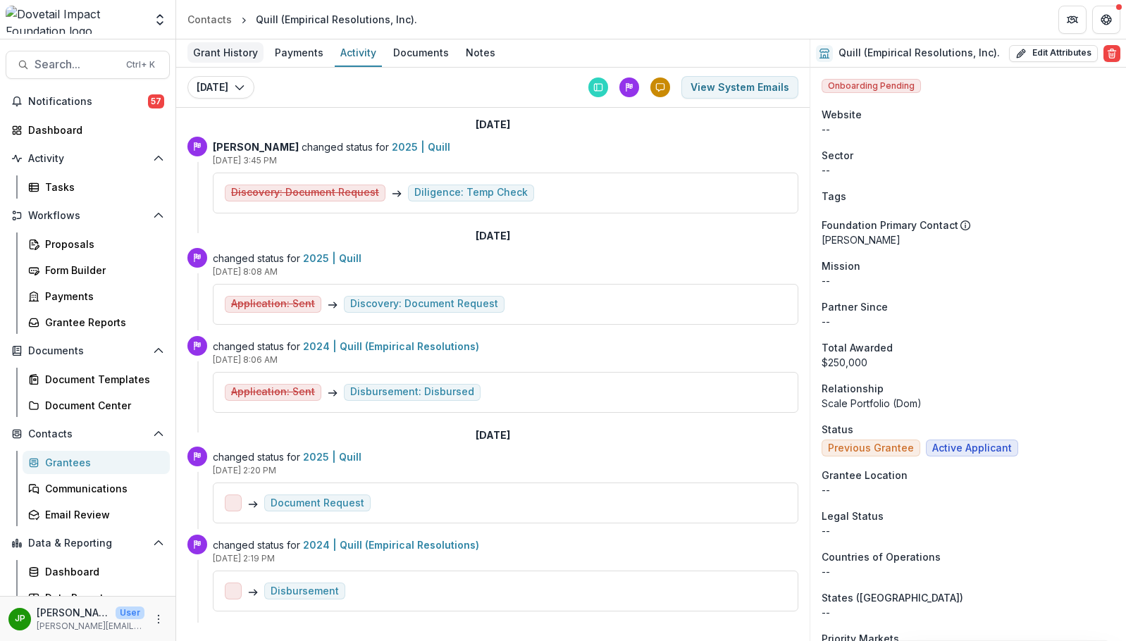
click at [215, 57] on div "Grant History" at bounding box center [226, 52] width 76 height 20
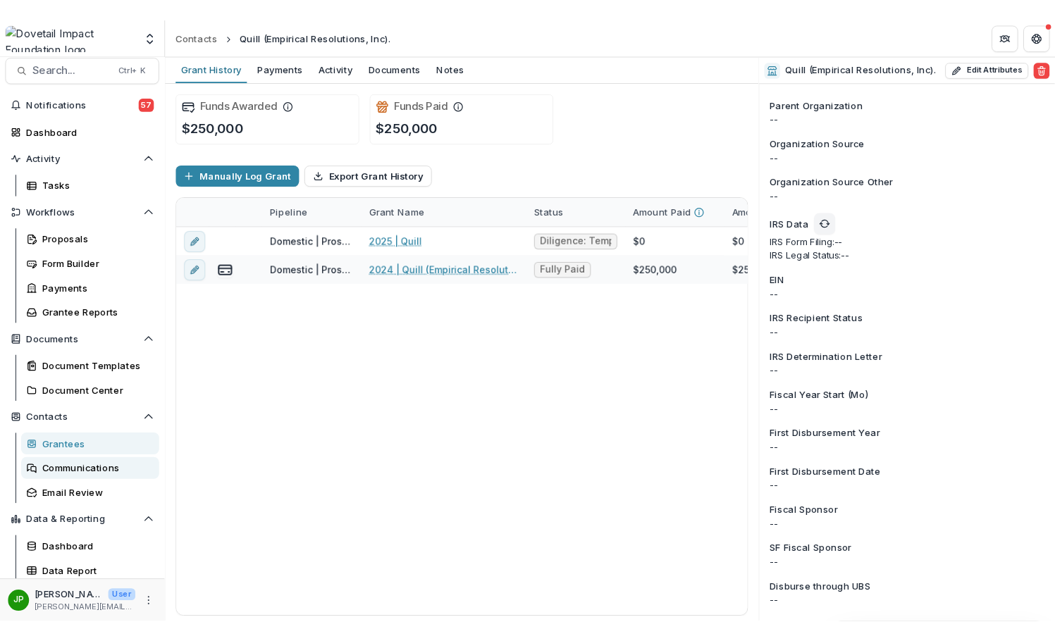
scroll to position [13, 0]
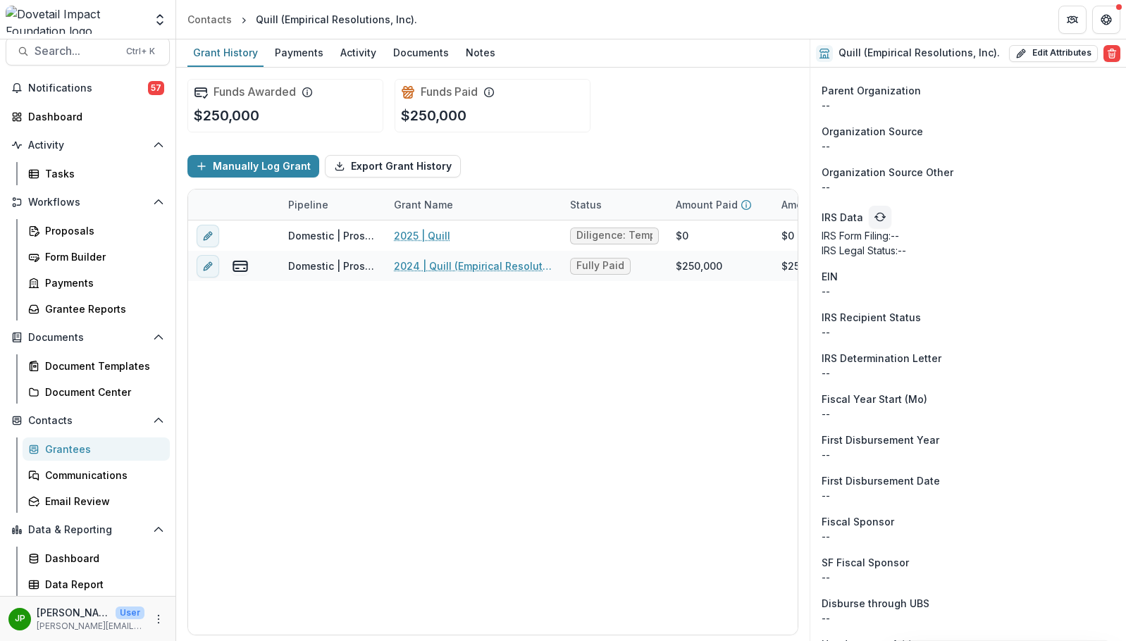
click at [92, 446] on div "Grantees" at bounding box center [101, 449] width 113 height 15
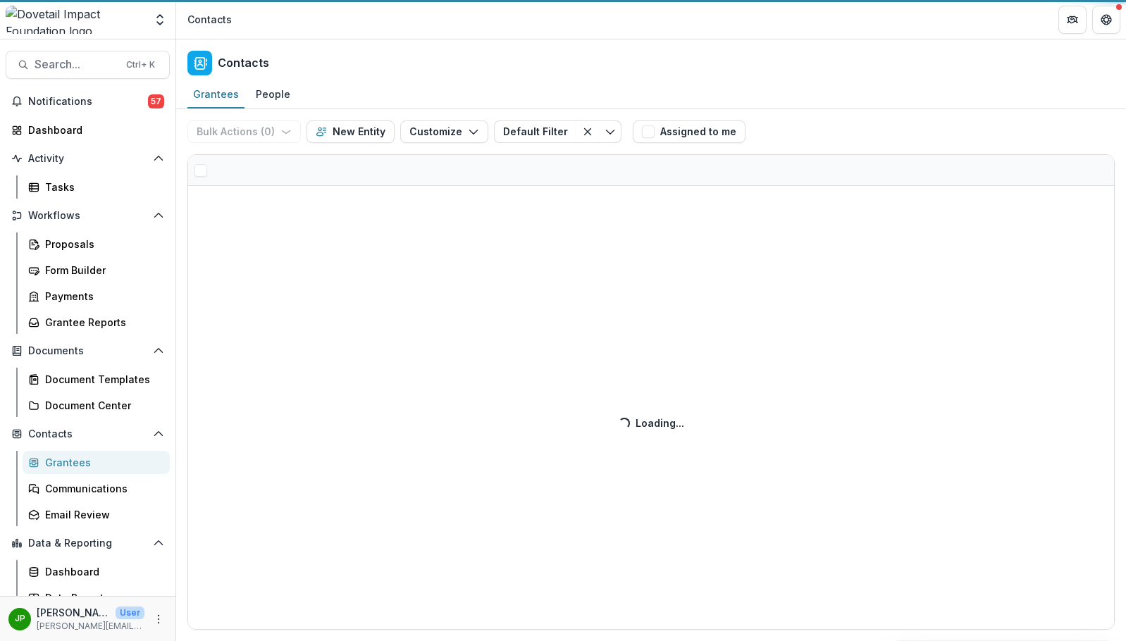
click at [77, 420] on div "Notifications 57 Dashboard Activity Tasks Workflows Proposals Form Builder Paym…" at bounding box center [88, 350] width 176 height 520
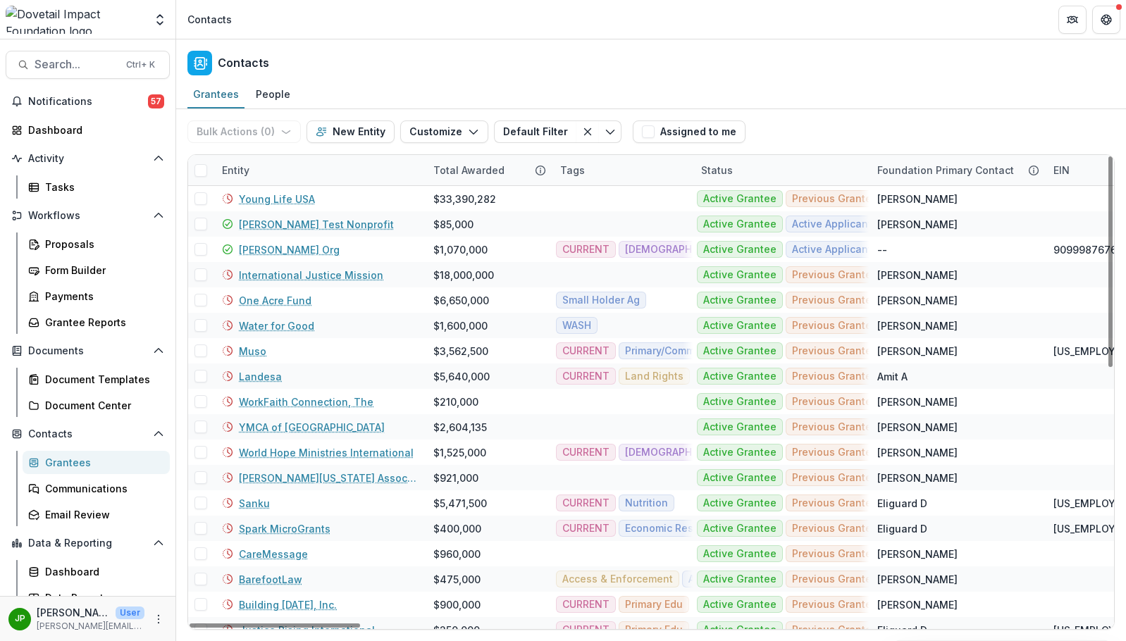
click at [307, 166] on div "Entity" at bounding box center [319, 170] width 211 height 30
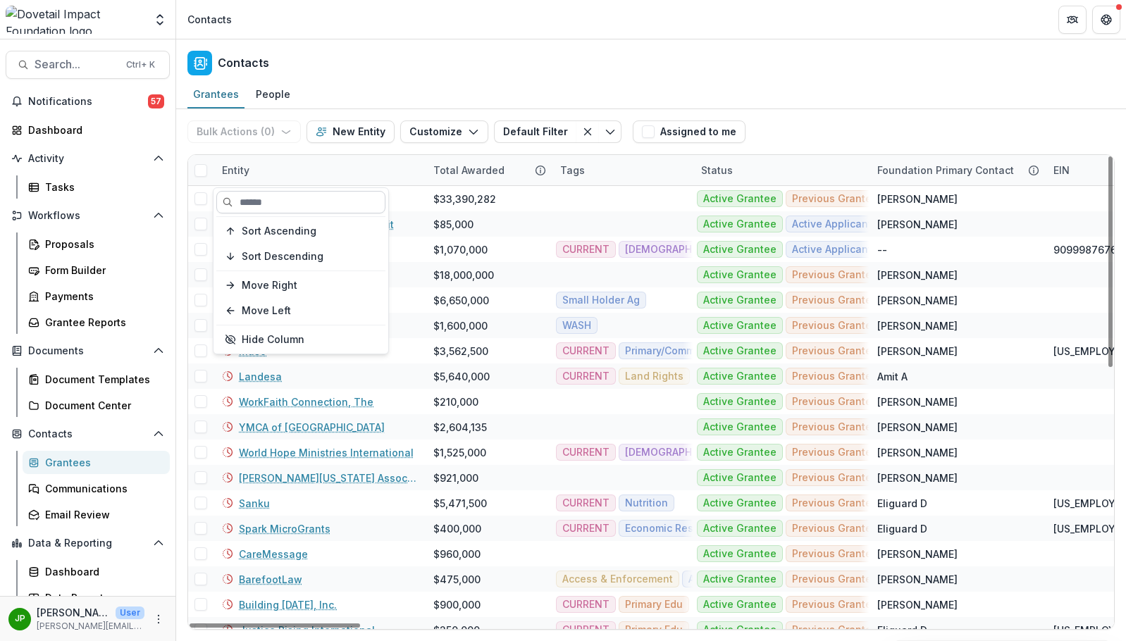
click at [288, 199] on input at bounding box center [300, 202] width 169 height 23
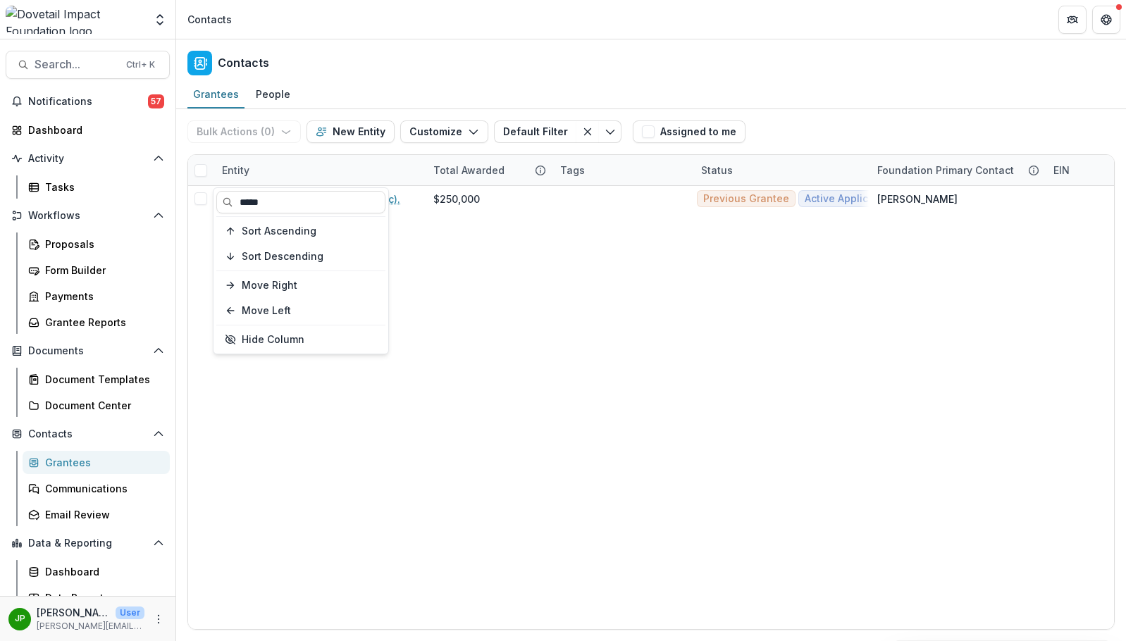
type input "*****"
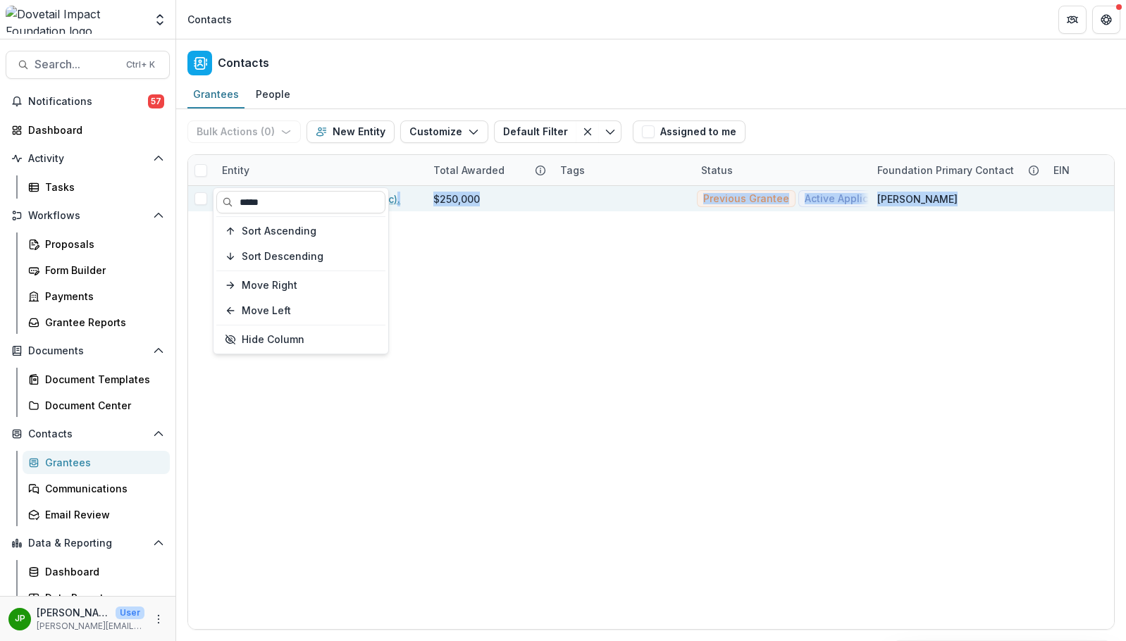
click at [390, 190] on body "Skip to content Team Settings Admin Settings Contacts Search... Ctrl + K Notifi…" at bounding box center [563, 320] width 1126 height 641
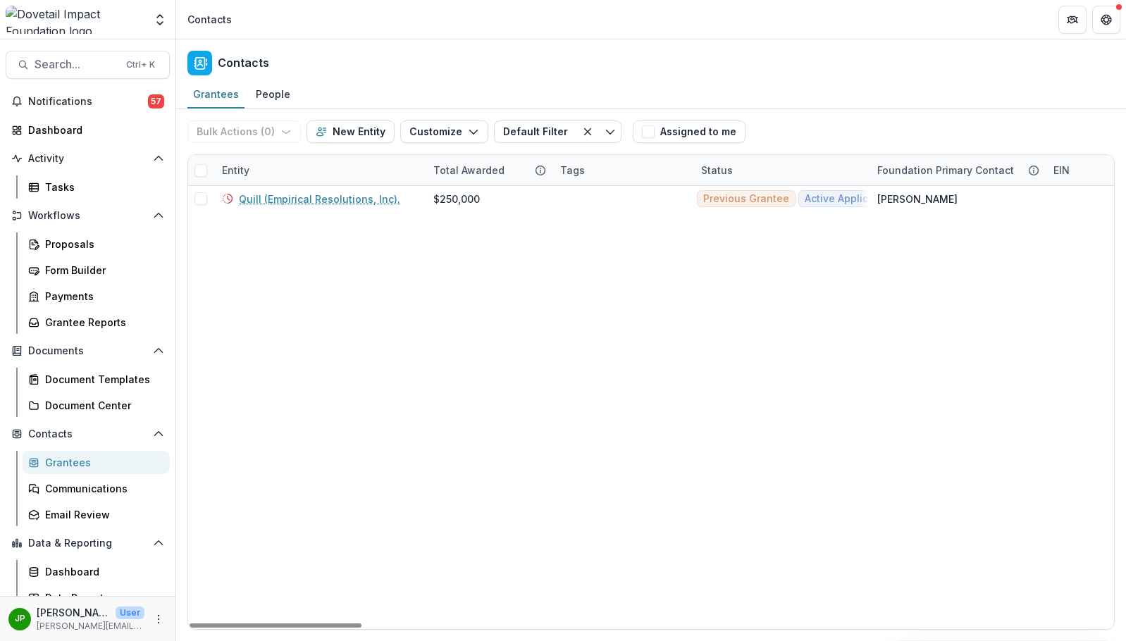
click at [426, 179] on div "Total Awarded" at bounding box center [488, 170] width 127 height 30
click at [266, 97] on div "People" at bounding box center [273, 94] width 46 height 20
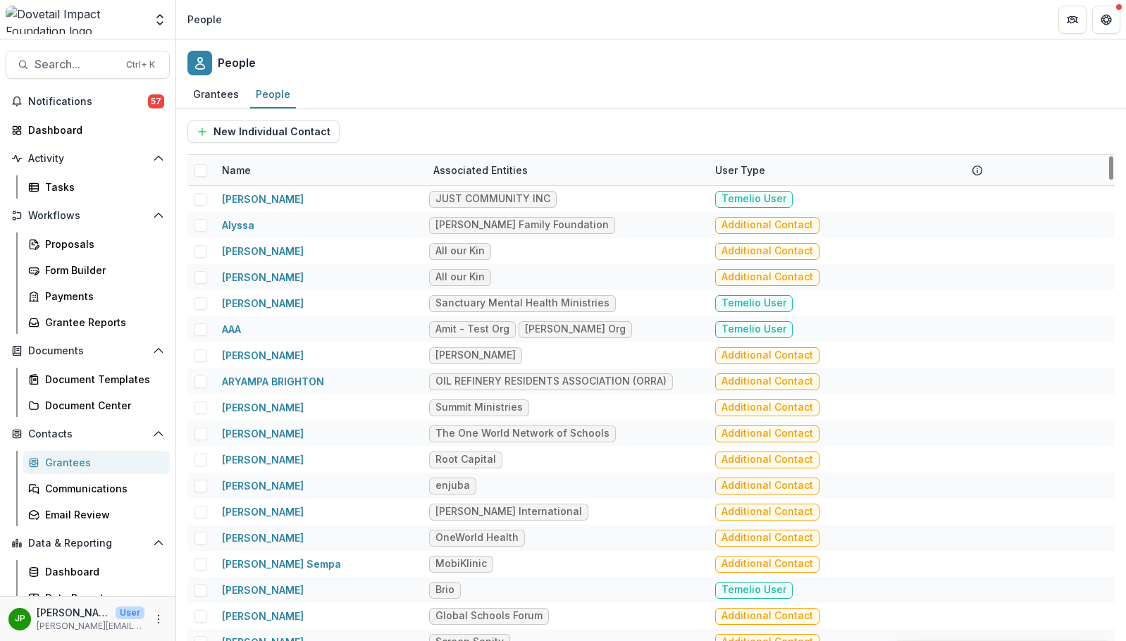
click at [291, 173] on div "Name" at bounding box center [319, 170] width 211 height 30
click at [285, 209] on input at bounding box center [300, 202] width 169 height 23
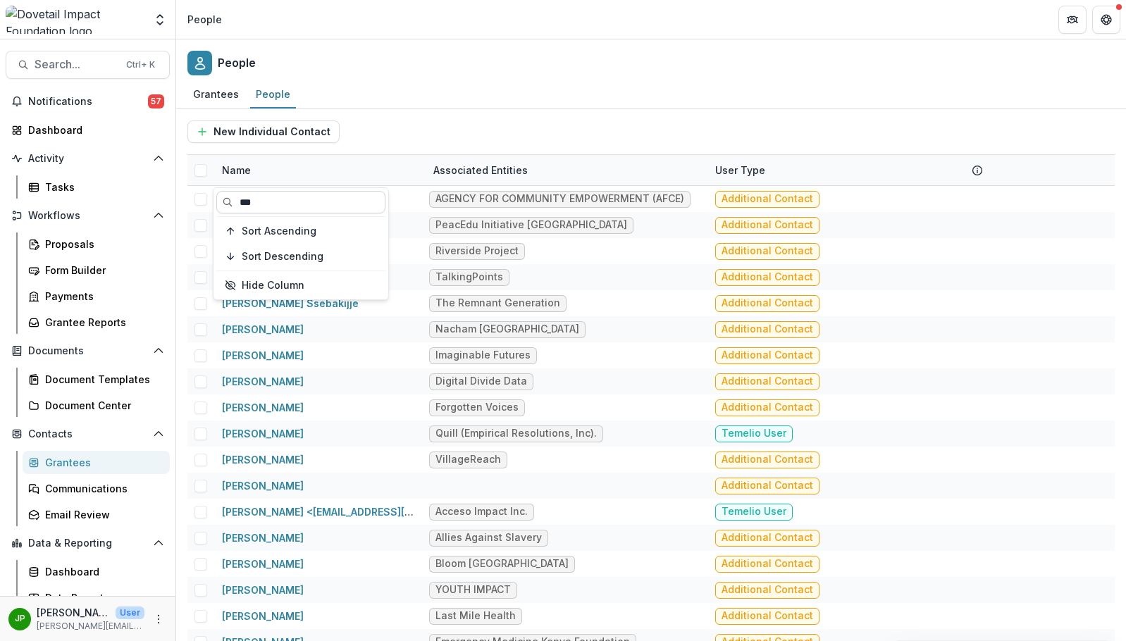
type input "****"
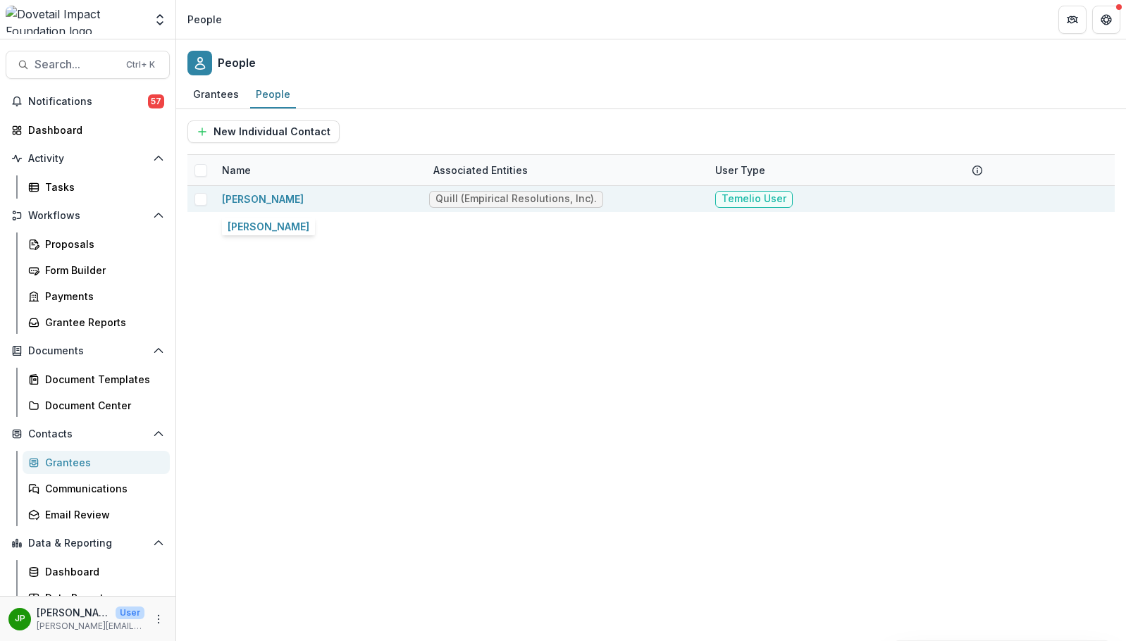
click at [336, 196] on div "[PERSON_NAME]" at bounding box center [319, 199] width 195 height 26
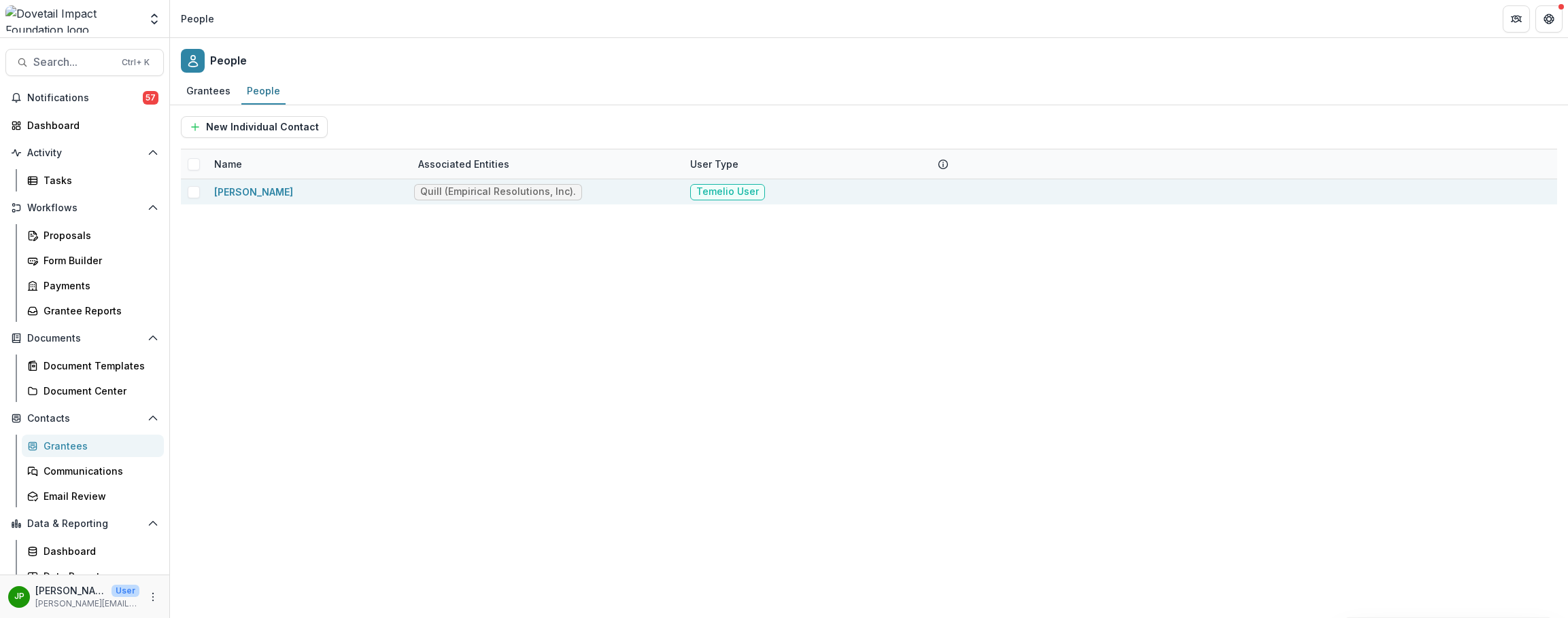
click at [250, 182] on div "Name Associated Entities User Type Bebe Ryan Quill (Empirical Resolutions, Inc)…" at bounding box center [869, 384] width 1376 height 469
click at [246, 189] on link "[PERSON_NAME]" at bounding box center [254, 192] width 79 height 12
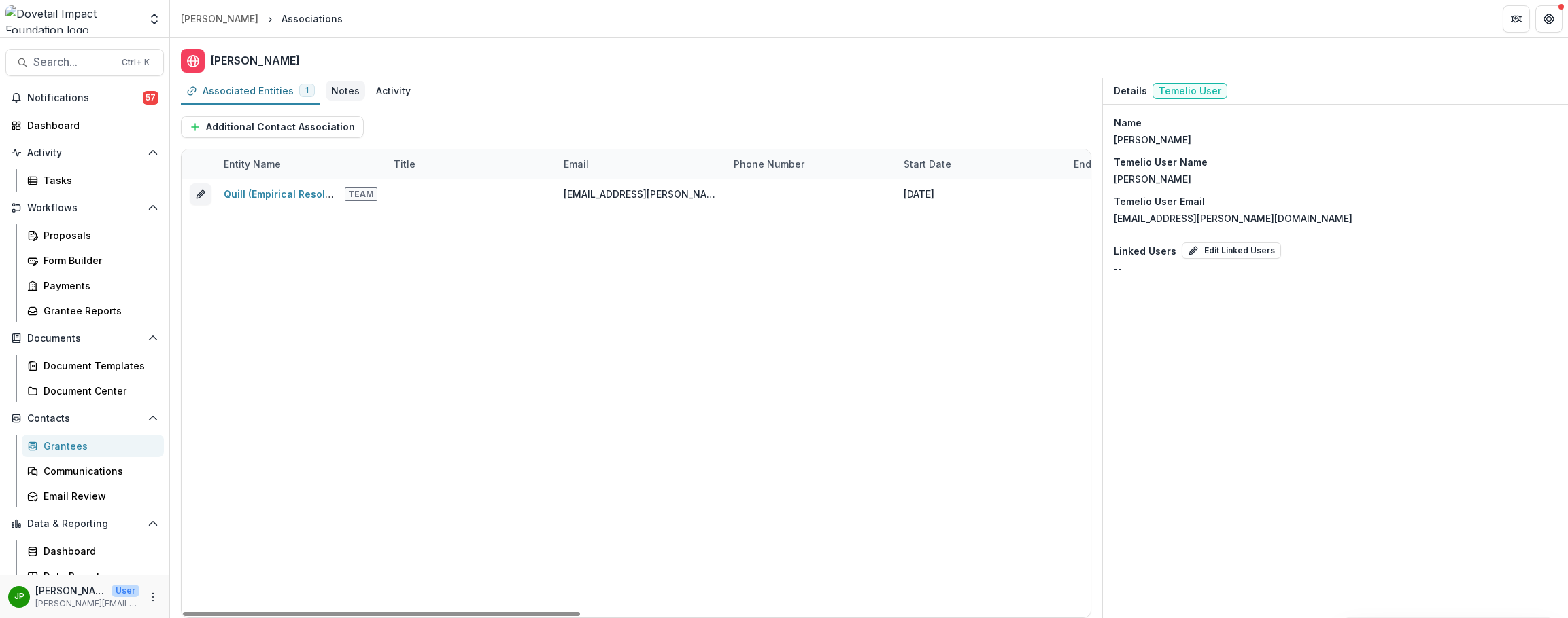
click at [351, 91] on div "Notes" at bounding box center [345, 91] width 29 height 14
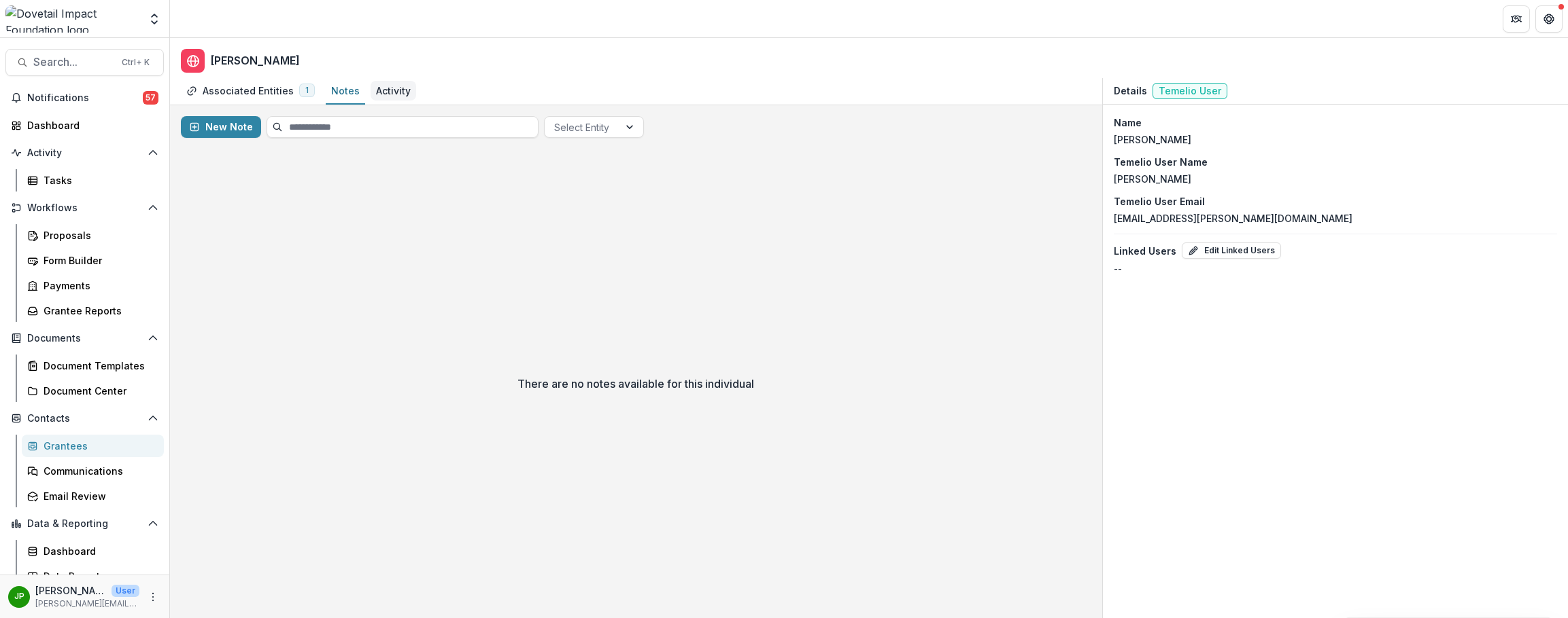
click at [378, 88] on div "Activity" at bounding box center [393, 91] width 35 height 14
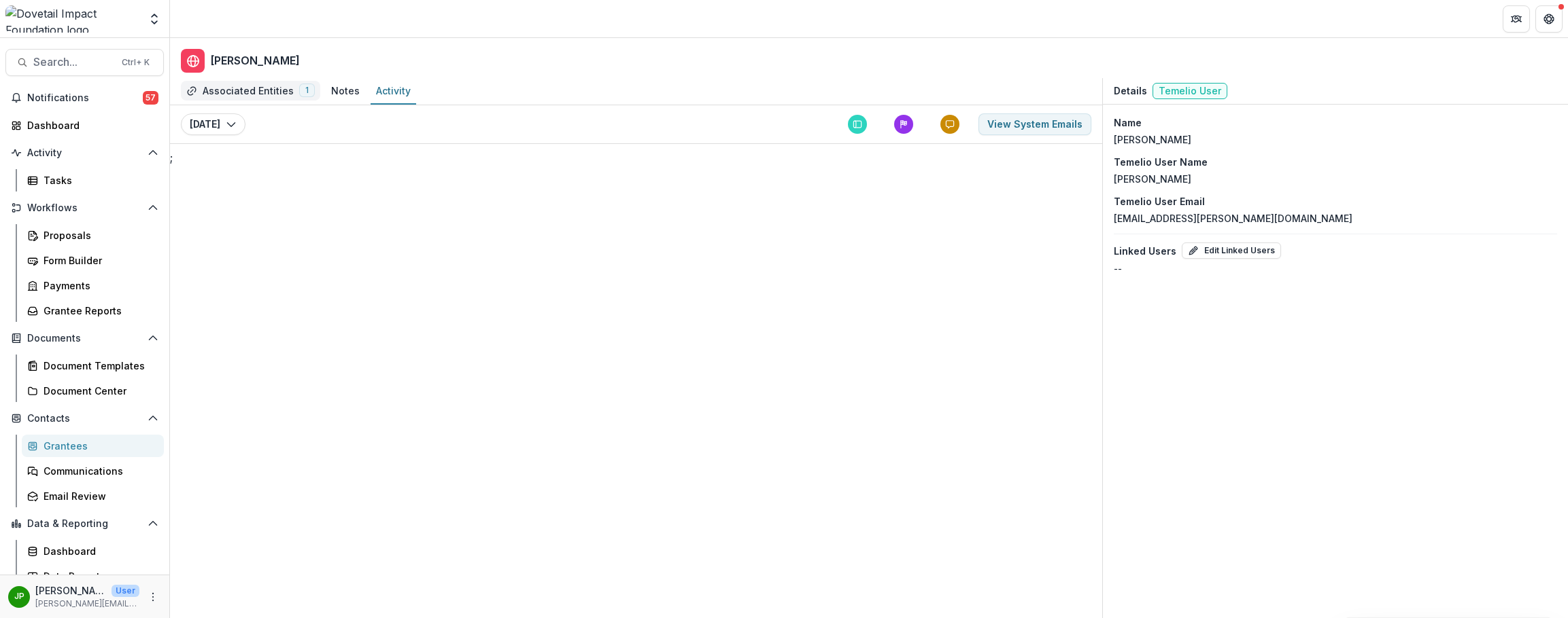
click at [236, 84] on div "Associated Entities" at bounding box center [248, 91] width 91 height 14
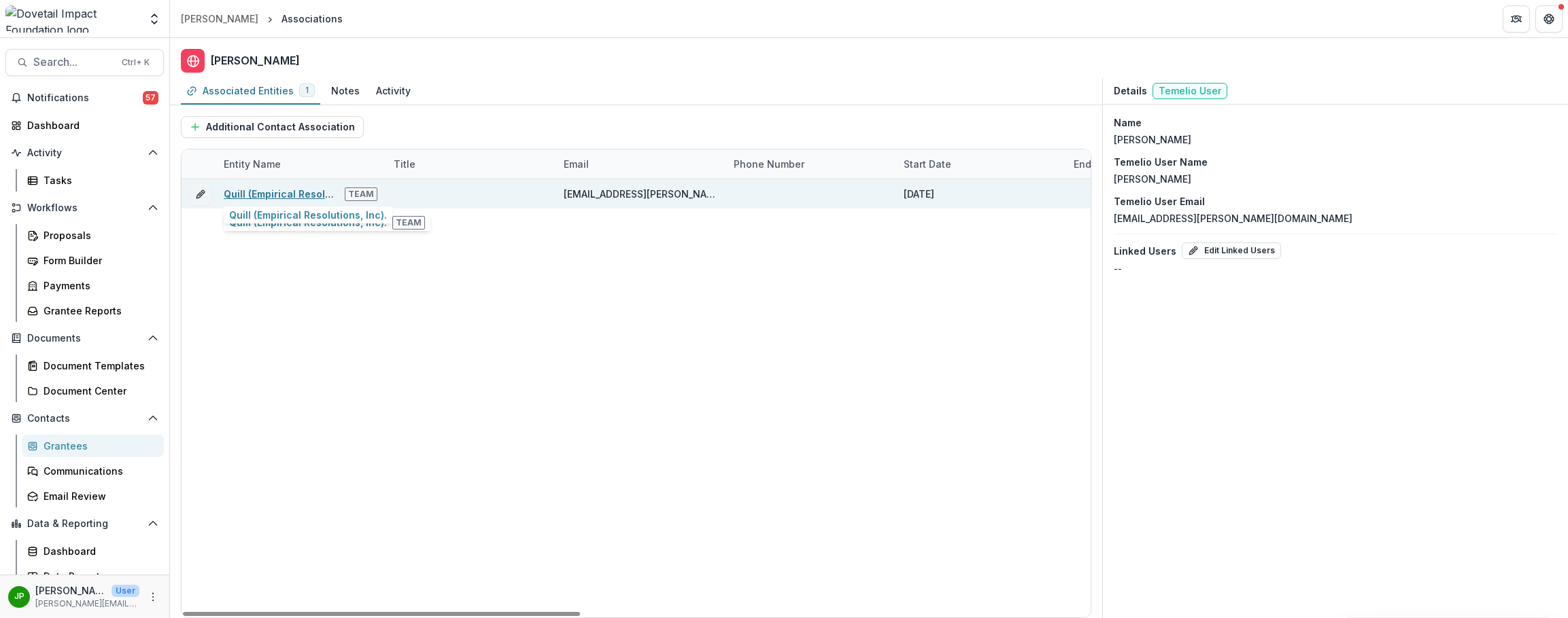
click at [307, 196] on link "Quill (Empirical Resolutions, Inc)." at bounding box center [303, 194] width 158 height 12
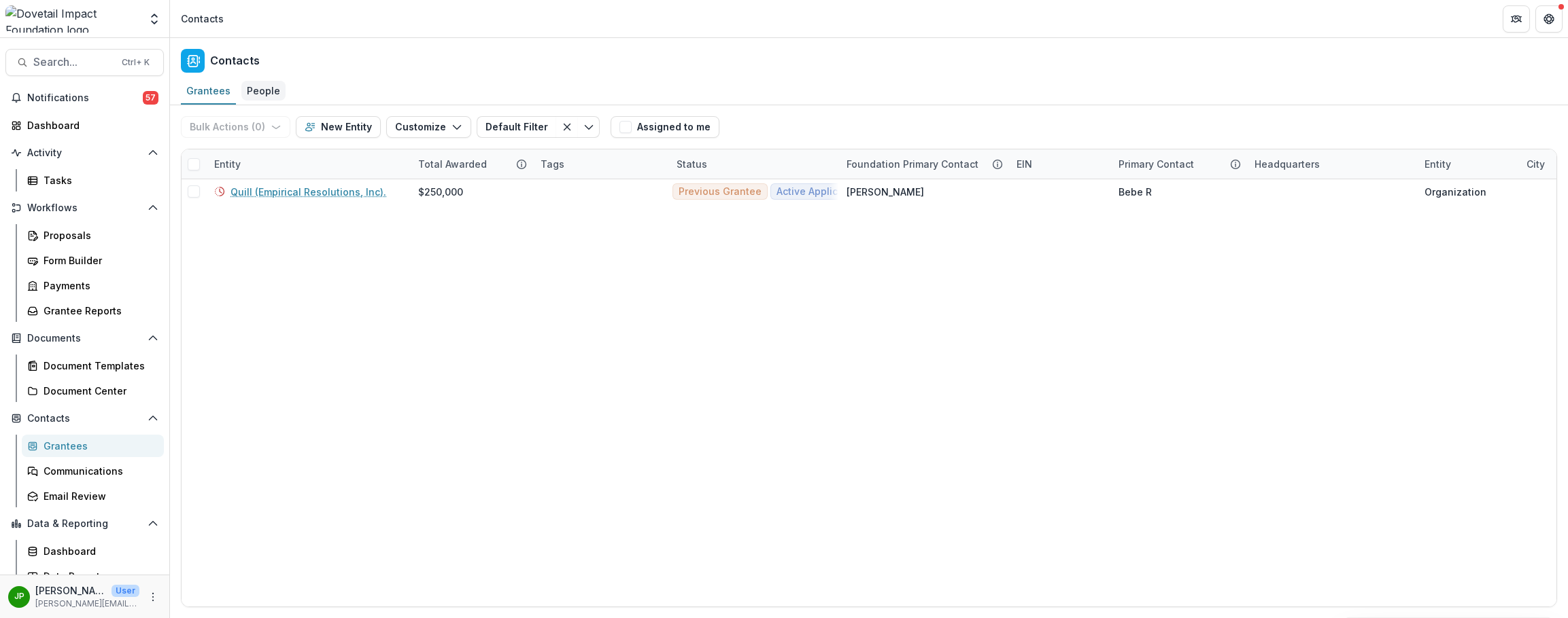
click at [270, 100] on link "People" at bounding box center [263, 91] width 44 height 26
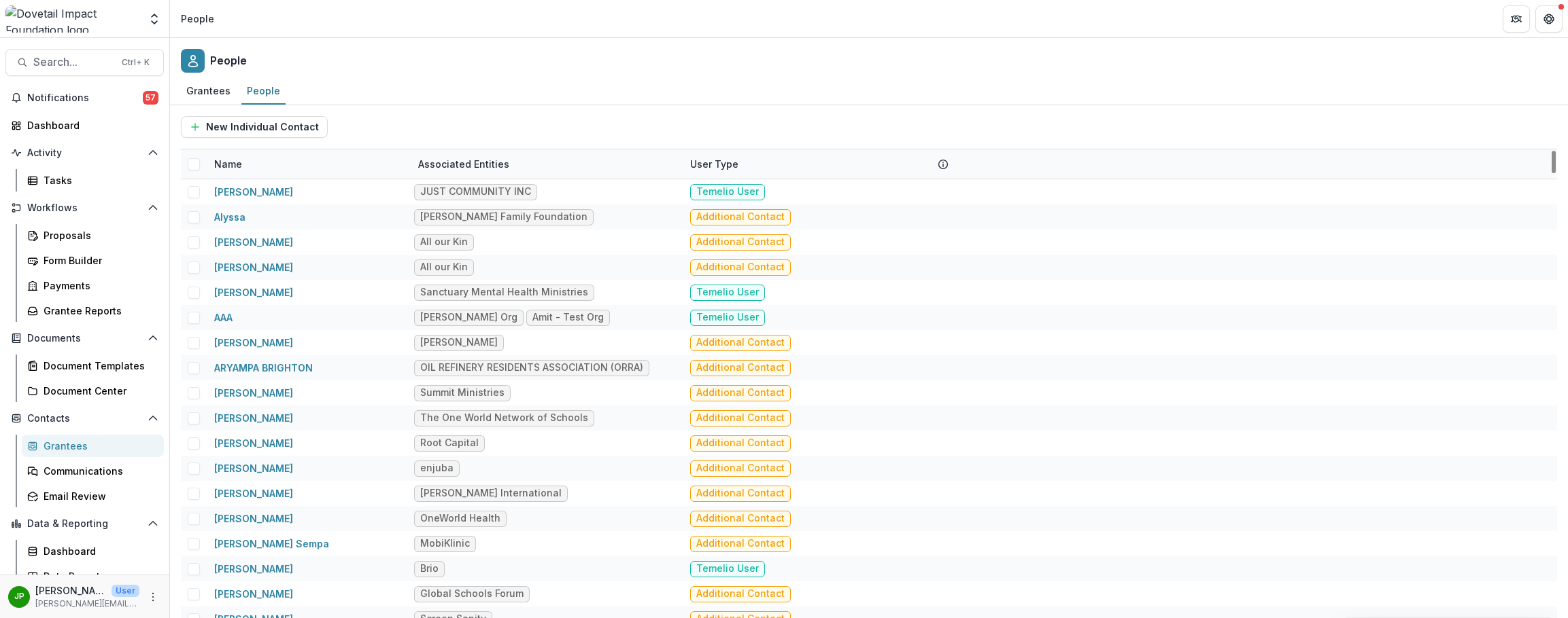
click at [236, 162] on div "Name" at bounding box center [229, 164] width 44 height 14
click at [241, 196] on input at bounding box center [289, 195] width 163 height 22
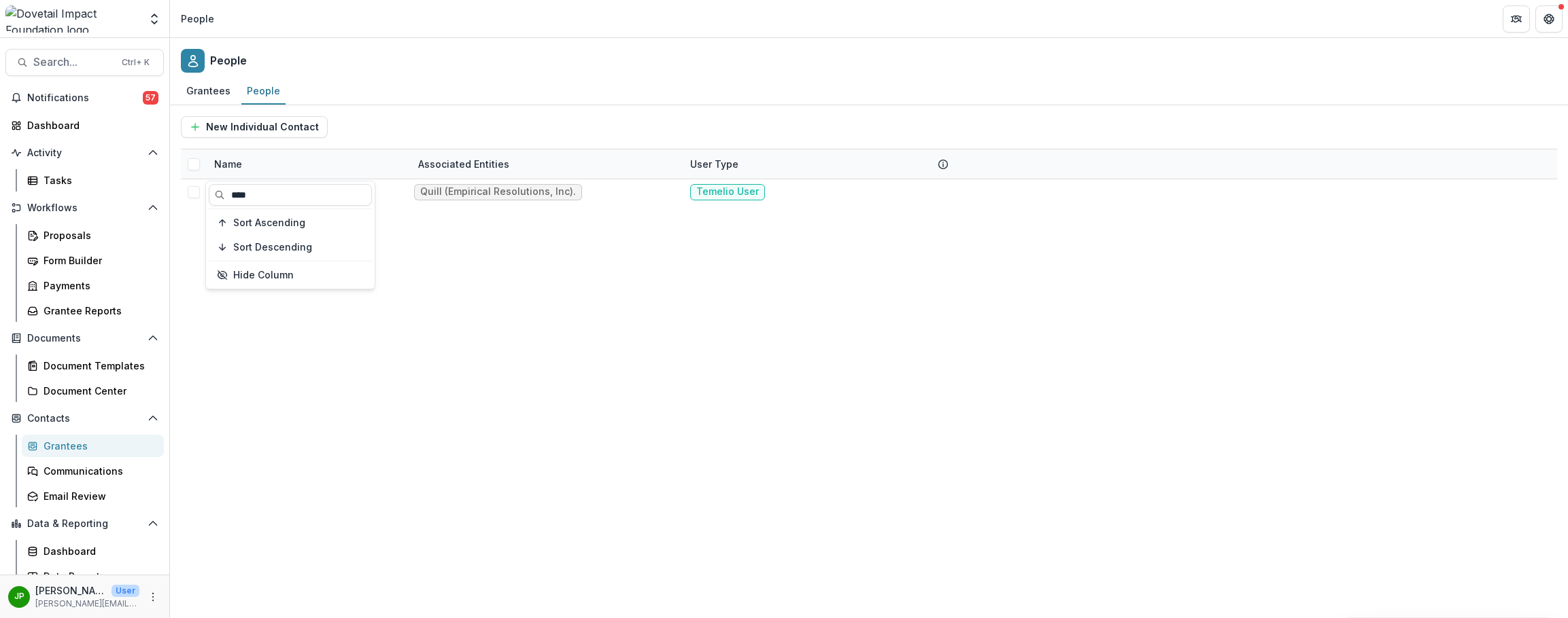
type input "****"
click at [346, 160] on div "Name" at bounding box center [308, 164] width 203 height 29
click at [199, 125] on icon "button" at bounding box center [195, 126] width 11 height 11
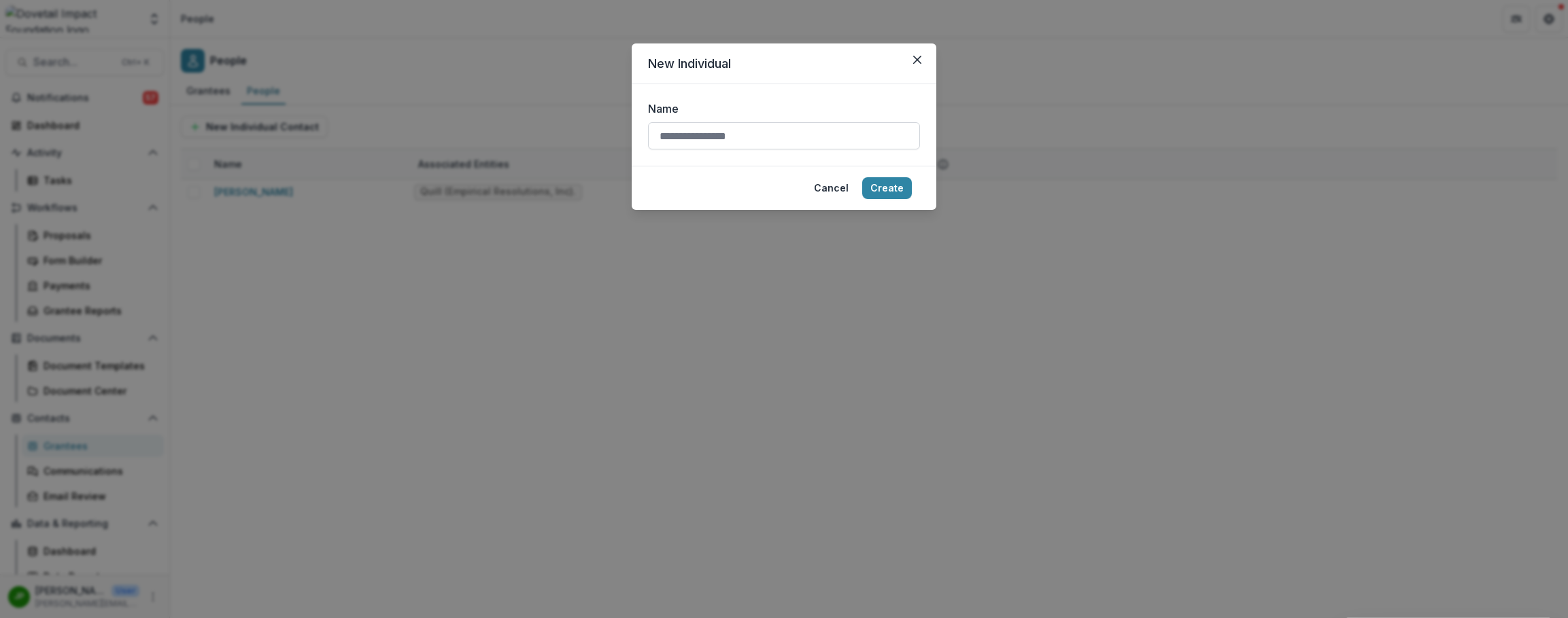
click at [739, 128] on input "Name" at bounding box center [784, 136] width 272 height 27
type input "*********"
click at [893, 190] on button "Create" at bounding box center [886, 188] width 49 height 22
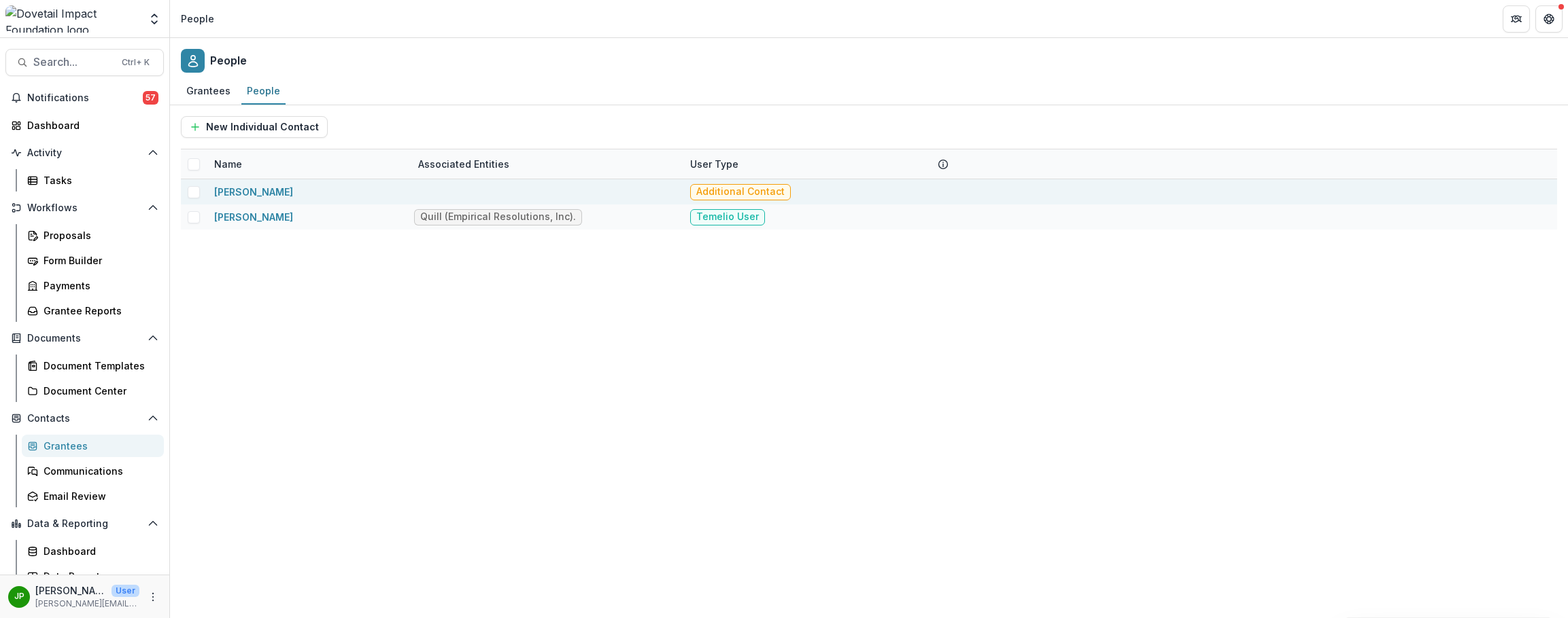
click at [192, 196] on span at bounding box center [194, 192] width 13 height 13
click at [363, 130] on button "Bulk Delete (1)" at bounding box center [384, 127] width 102 height 22
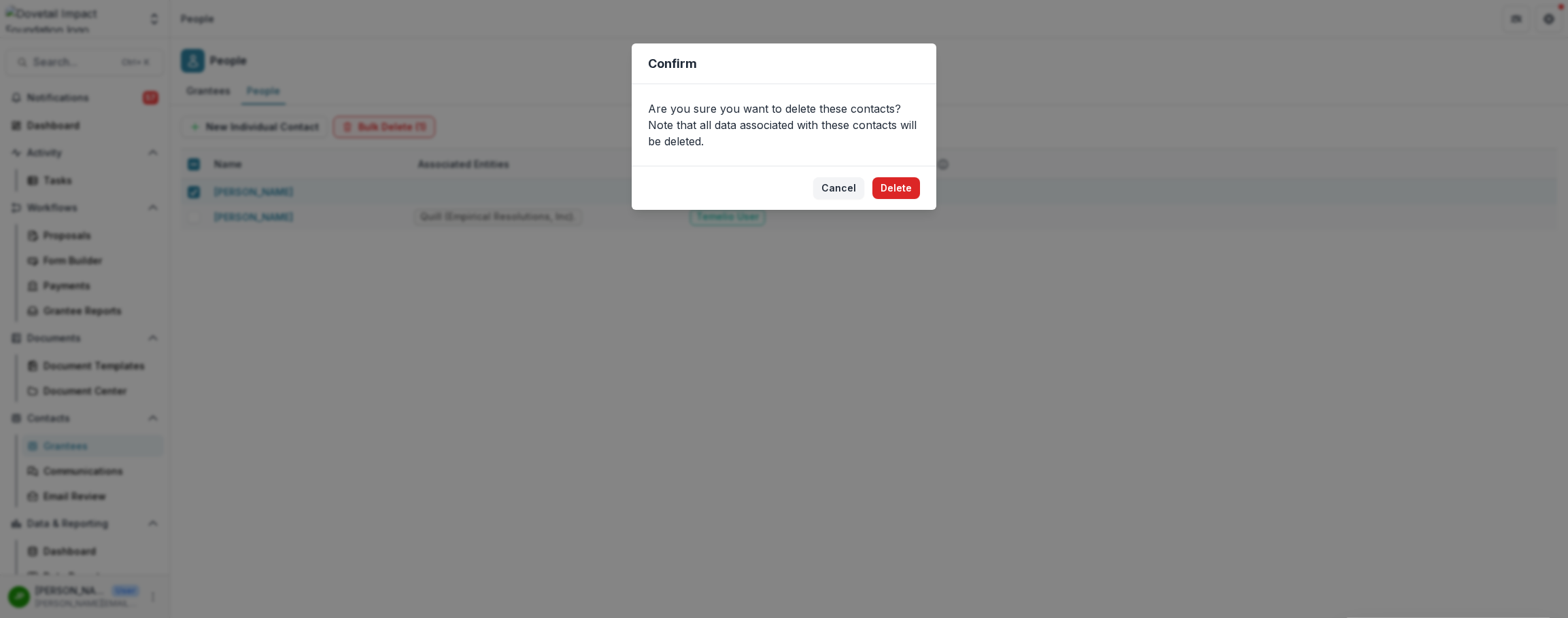
click at [915, 191] on button "Delete" at bounding box center [895, 188] width 47 height 22
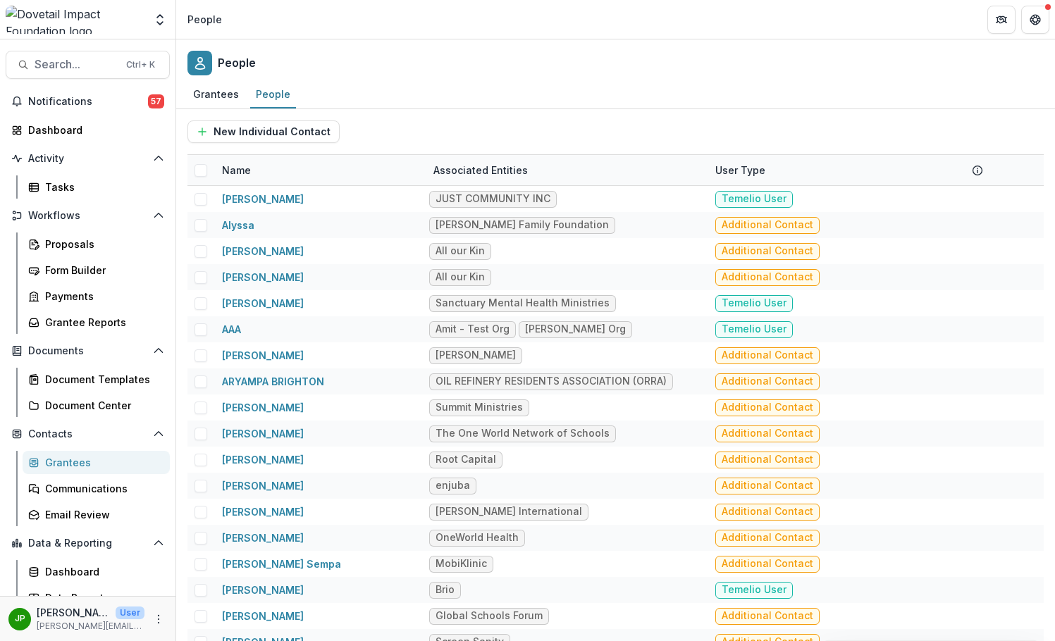
click at [104, 467] on div "Grantees" at bounding box center [101, 462] width 113 height 15
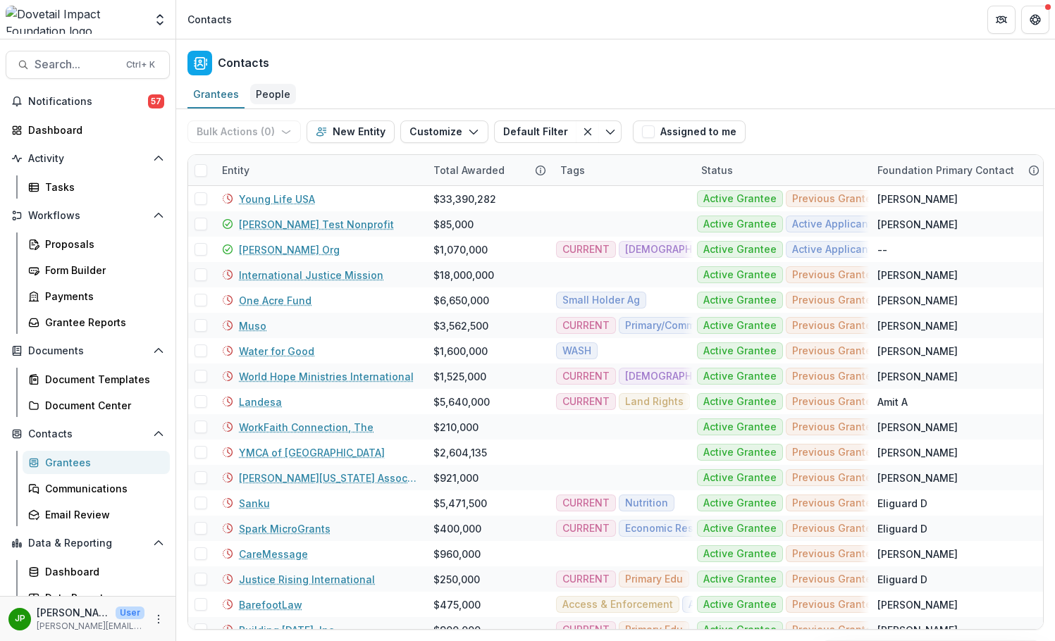
click at [271, 100] on div "People" at bounding box center [273, 94] width 46 height 20
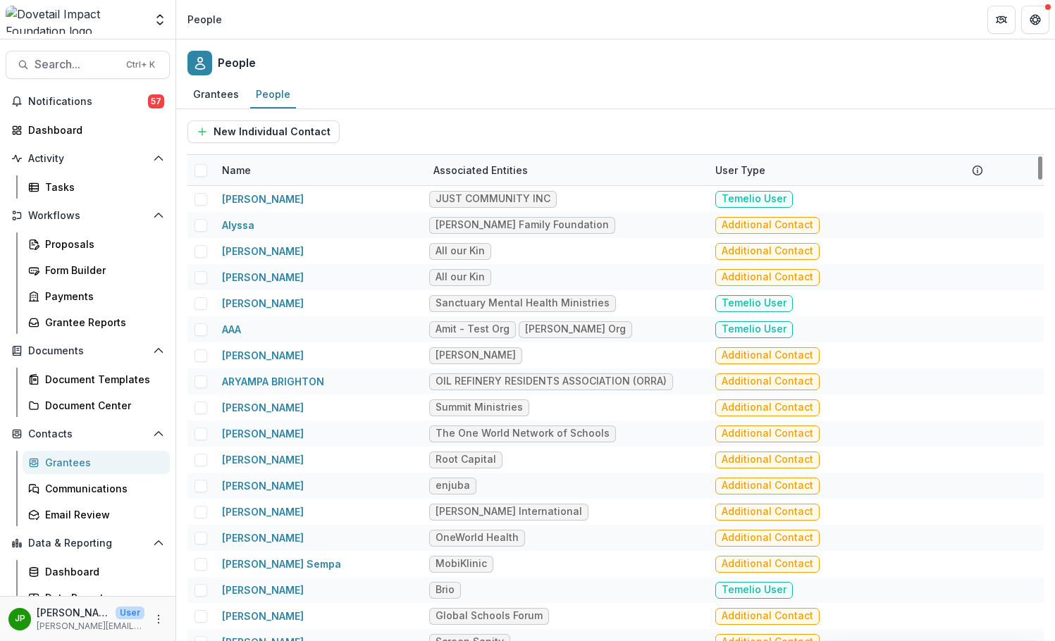
click at [230, 169] on div "Name" at bounding box center [237, 170] width 46 height 15
click at [263, 207] on input at bounding box center [300, 202] width 169 height 23
click at [68, 67] on span "Search..." at bounding box center [76, 64] width 83 height 13
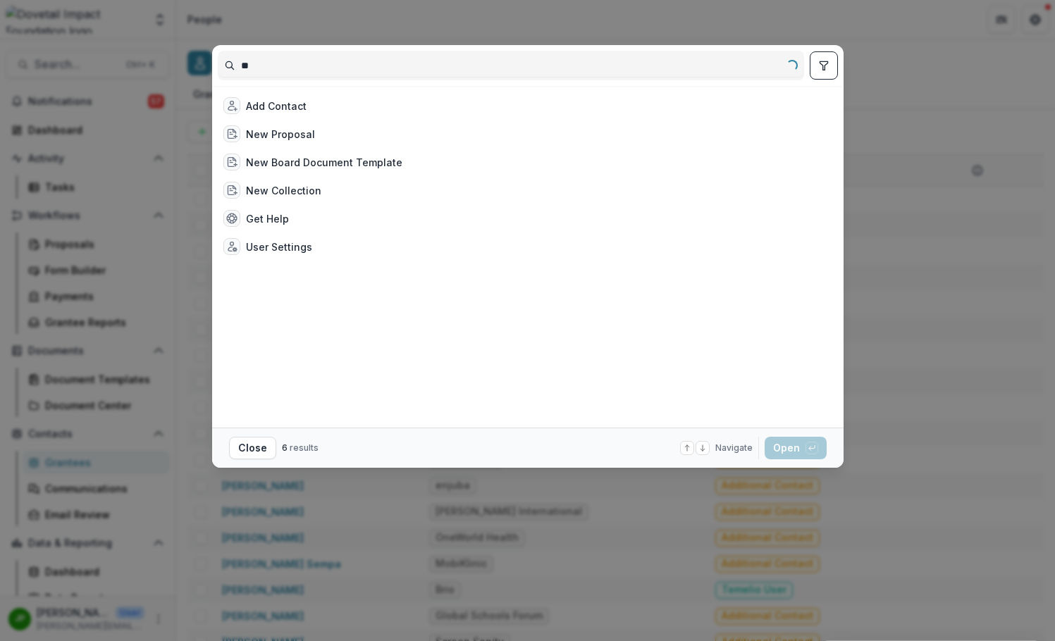
type input "*"
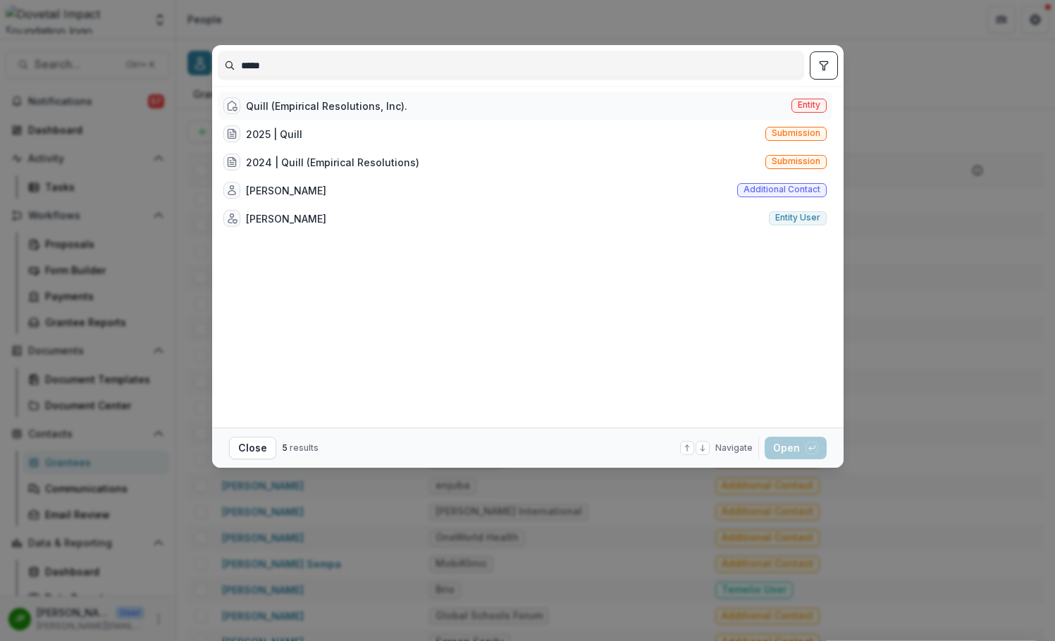
type input "*****"
click at [321, 106] on div "Quill (Empirical Resolutions, Inc)." at bounding box center [326, 106] width 161 height 15
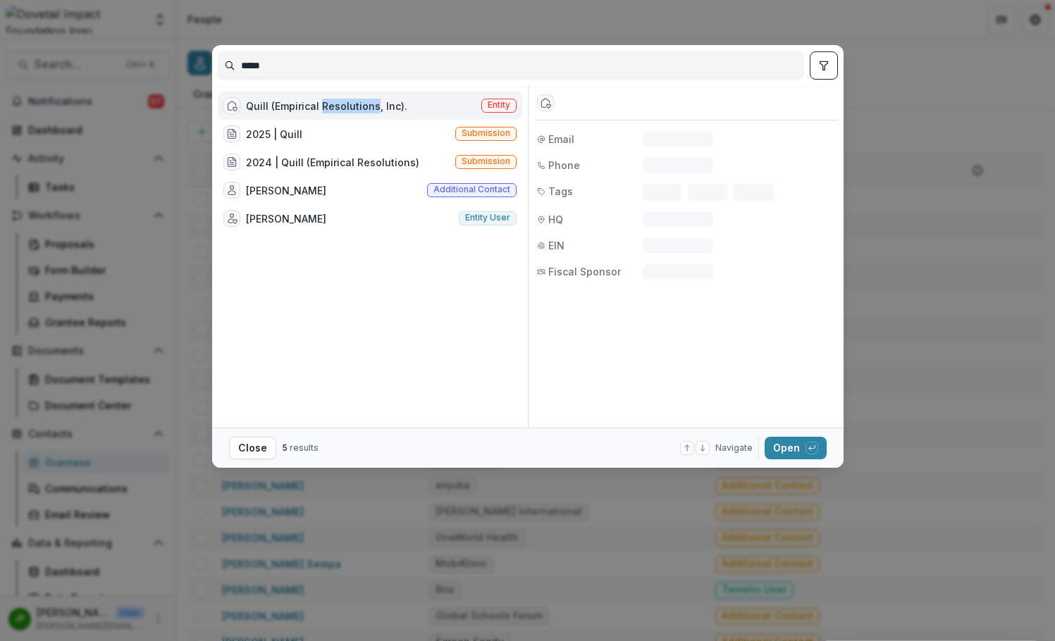
click at [321, 106] on div "Quill (Empirical Resolutions, Inc)." at bounding box center [326, 106] width 161 height 15
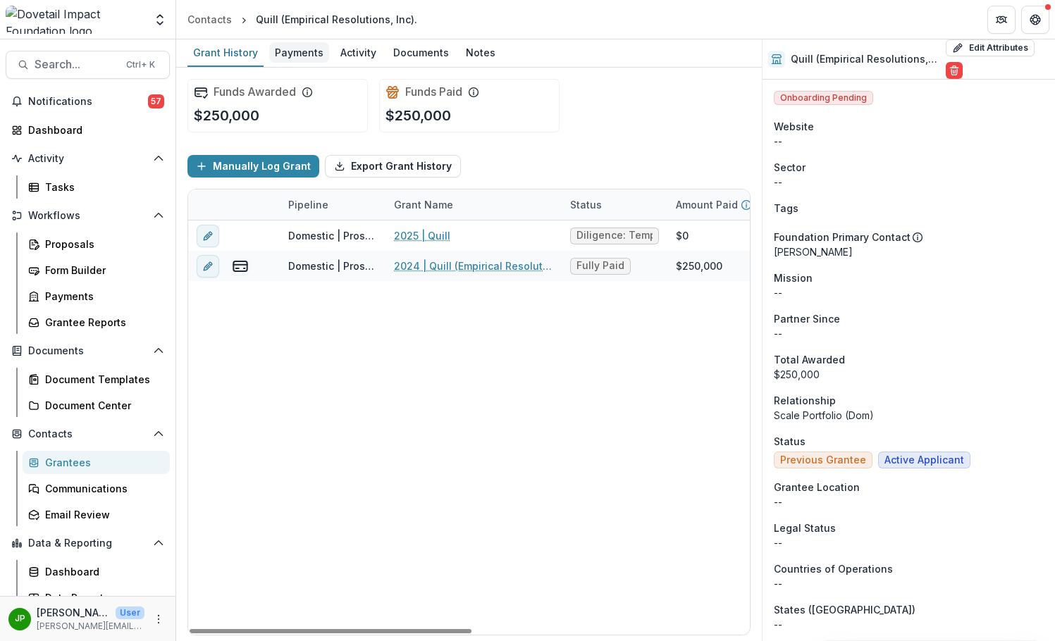
click at [293, 52] on div "Payments" at bounding box center [299, 52] width 60 height 20
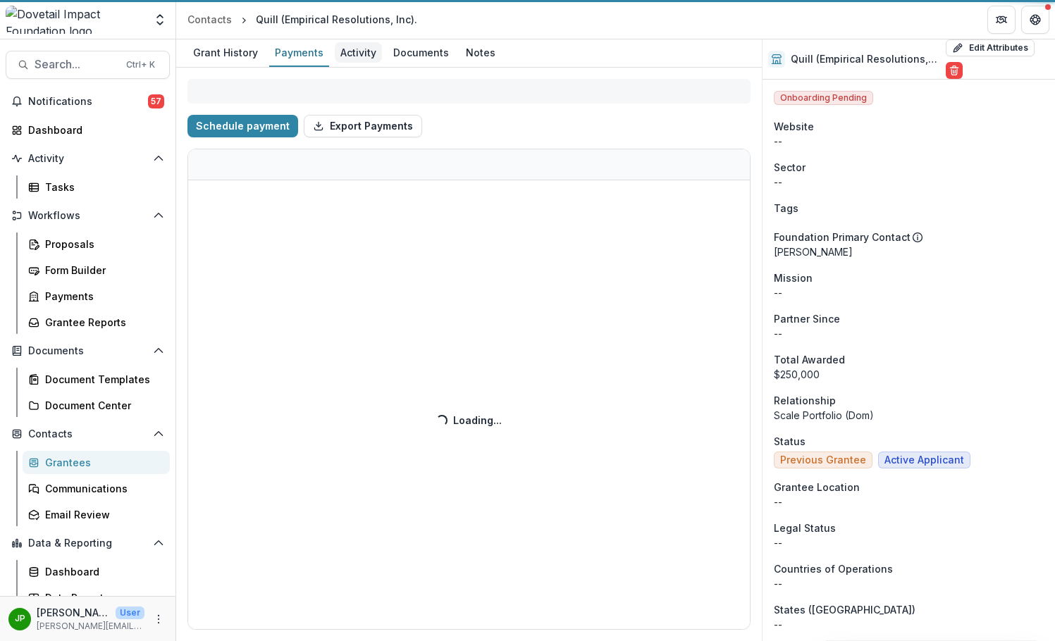
select select "****"
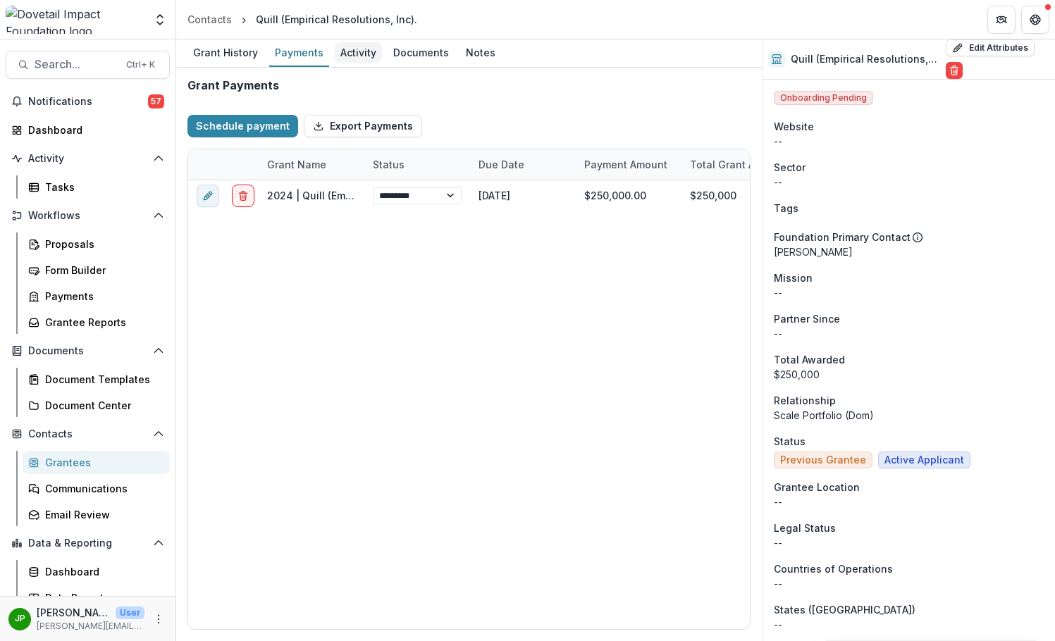
click at [338, 55] on div "Activity" at bounding box center [358, 52] width 47 height 20
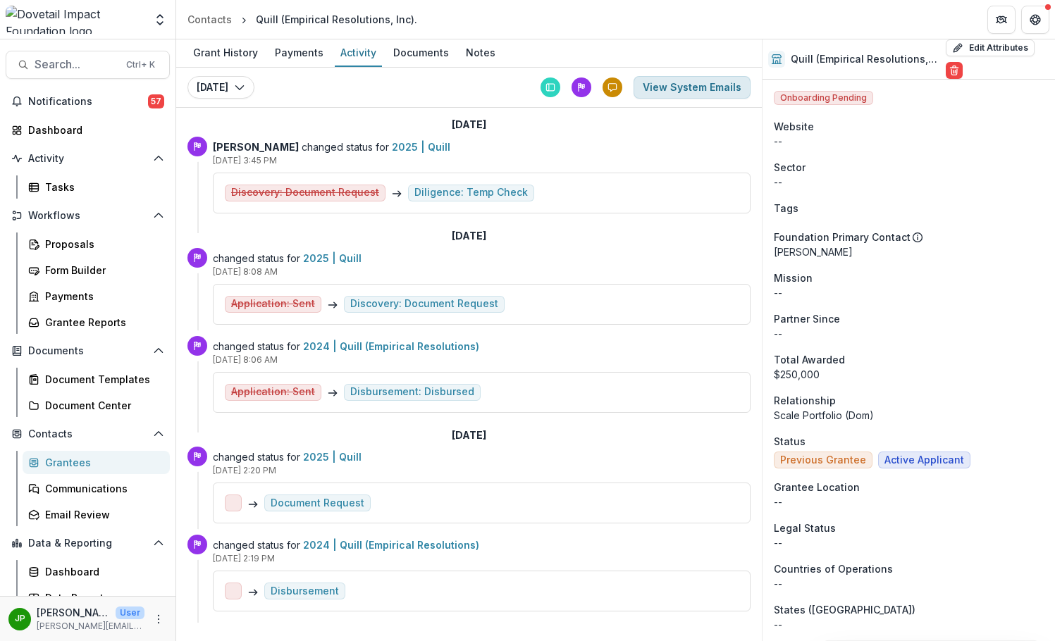
click at [706, 87] on button "View System Emails" at bounding box center [692, 87] width 117 height 23
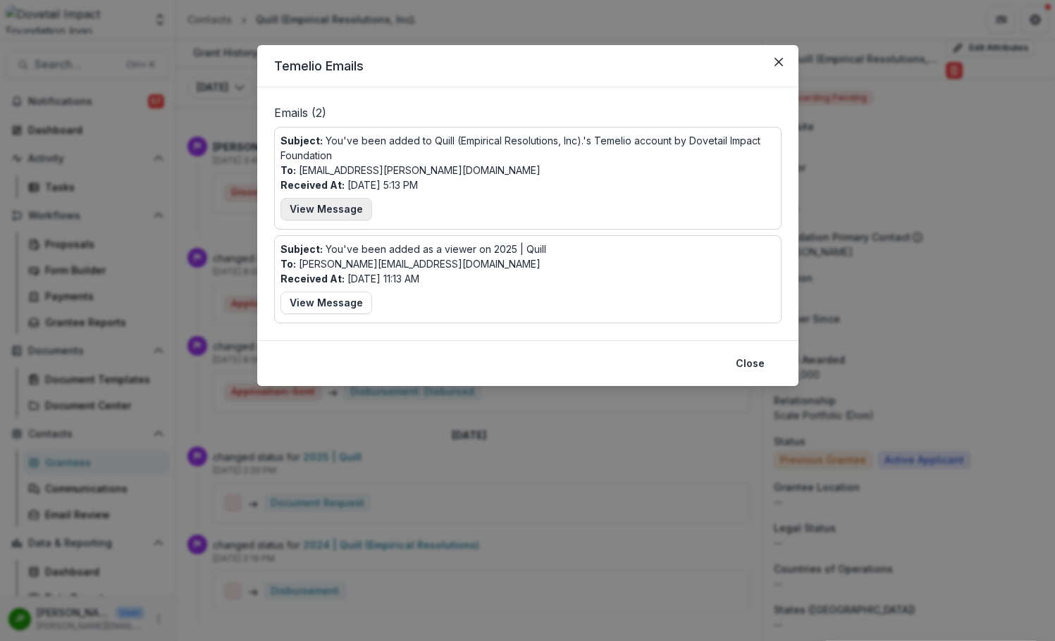
click at [353, 204] on button "View Message" at bounding box center [327, 209] width 92 height 23
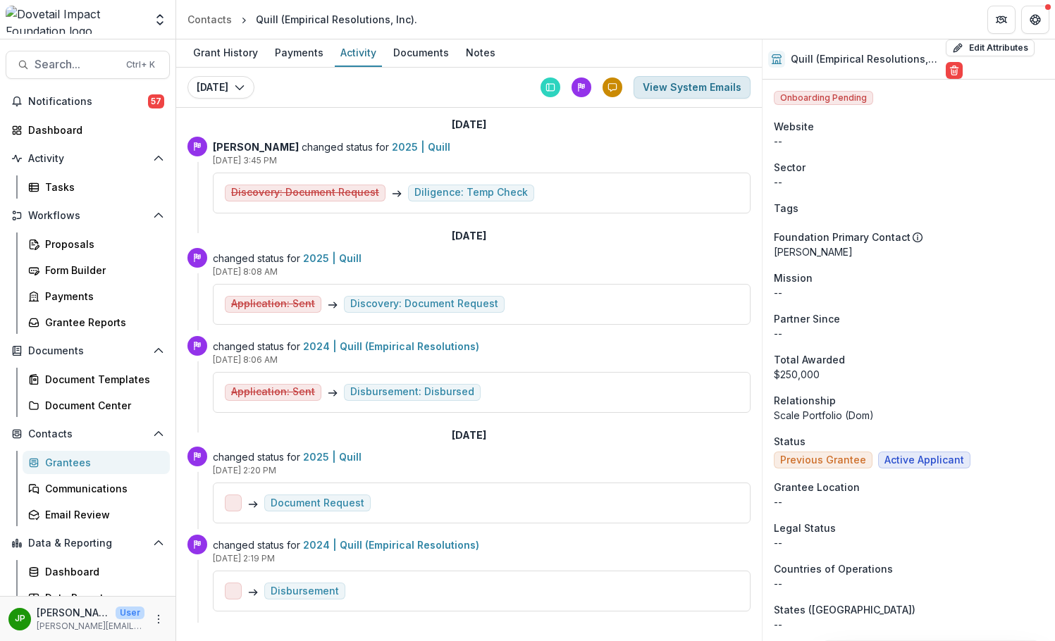
click at [678, 78] on button "View System Emails" at bounding box center [692, 87] width 117 height 23
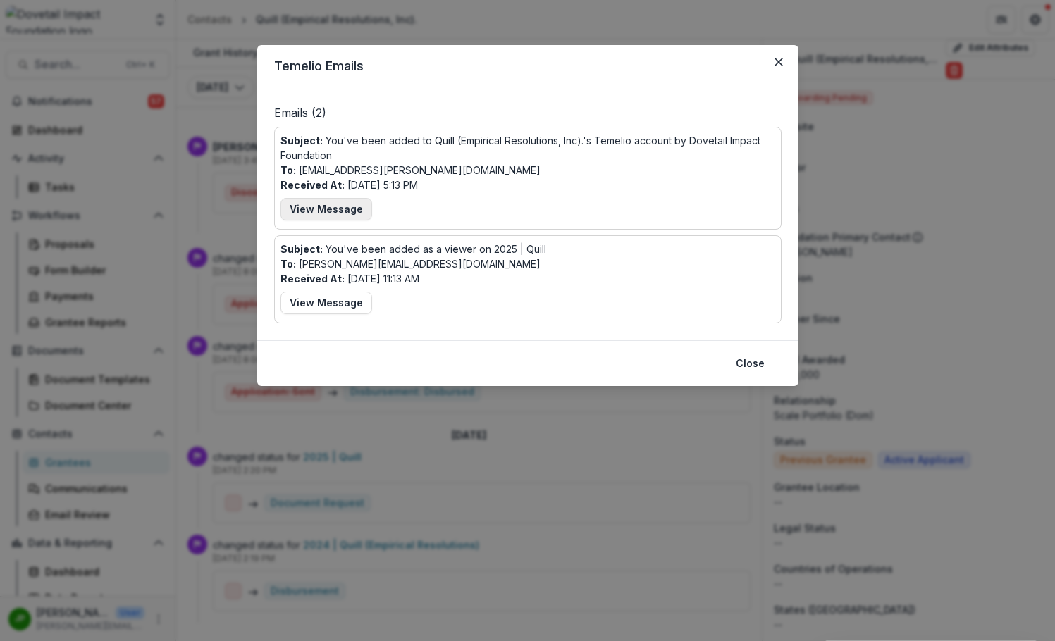
click at [333, 209] on button "View Message" at bounding box center [327, 209] width 92 height 23
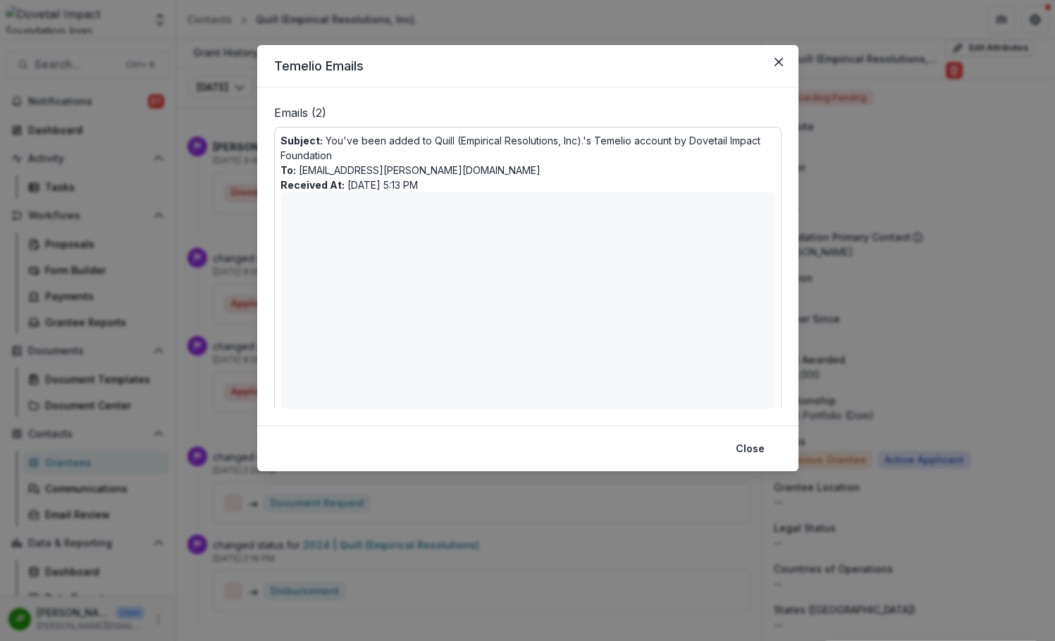
scroll to position [443, 0]
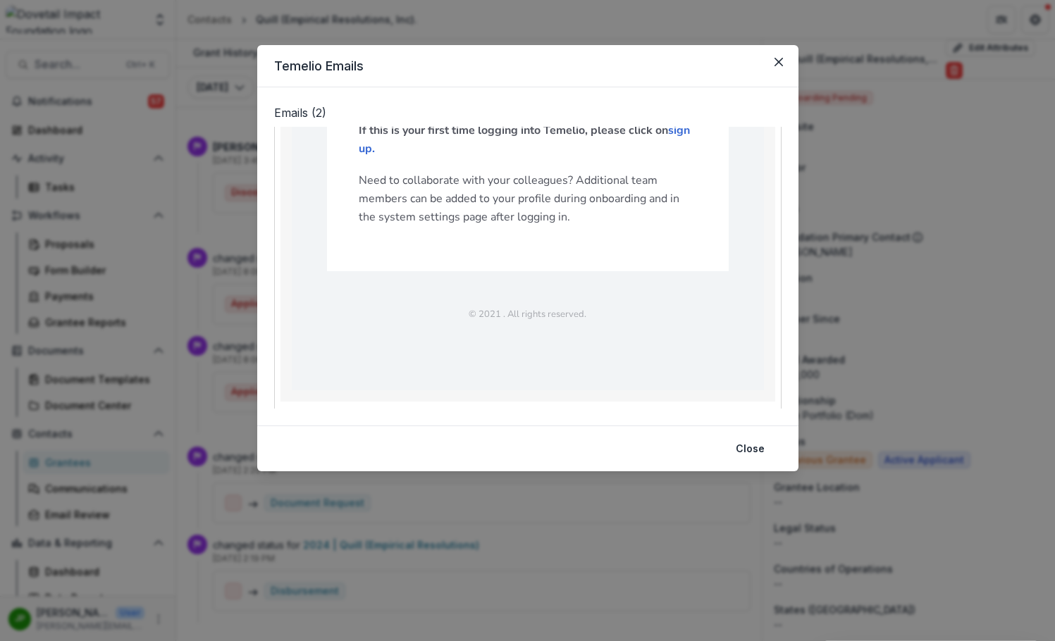
click at [325, 434] on p "Subject: You've been added as a viewer on 2025 | Quill" at bounding box center [414, 441] width 266 height 15
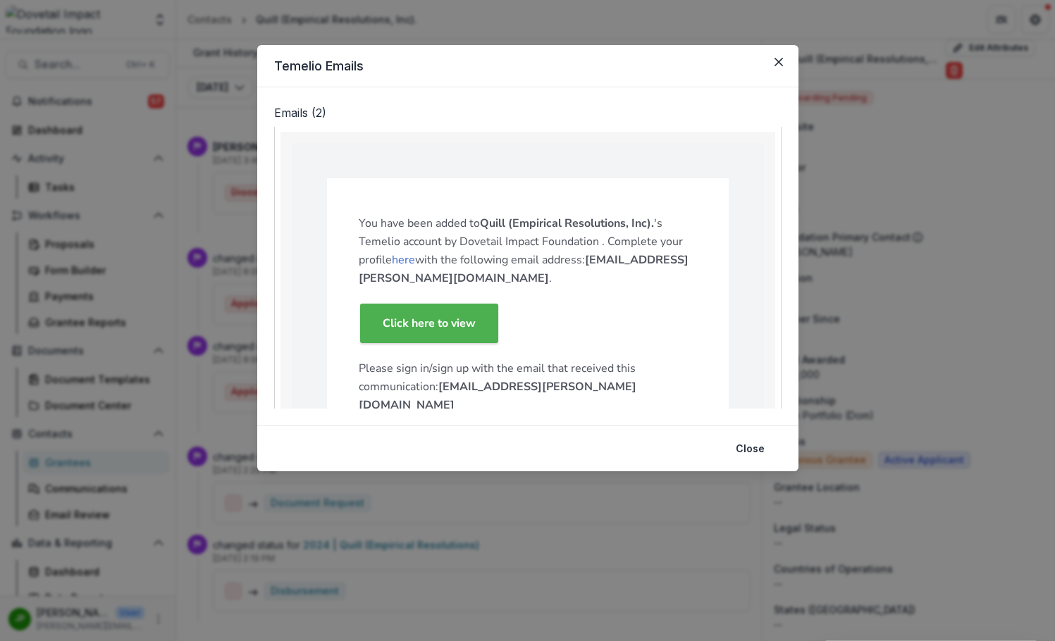
scroll to position [91, 0]
